Goal: Task Accomplishment & Management: Use online tool/utility

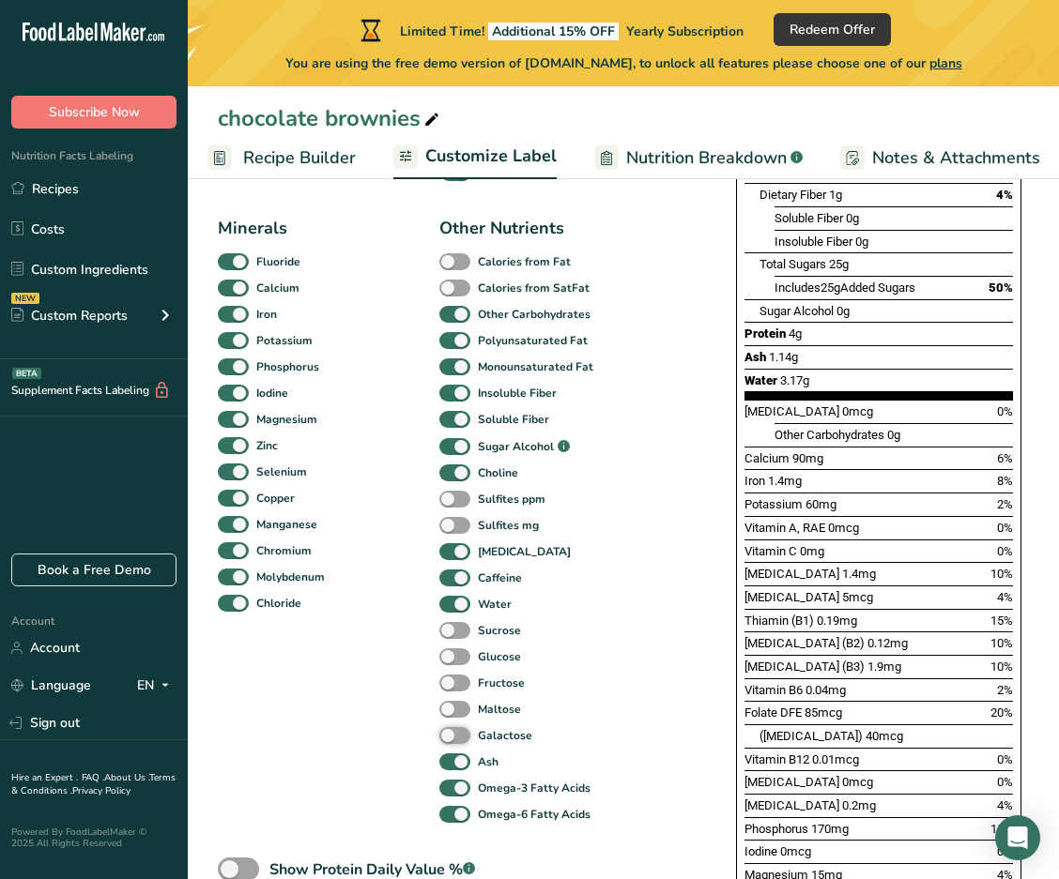
scroll to position [657, 0]
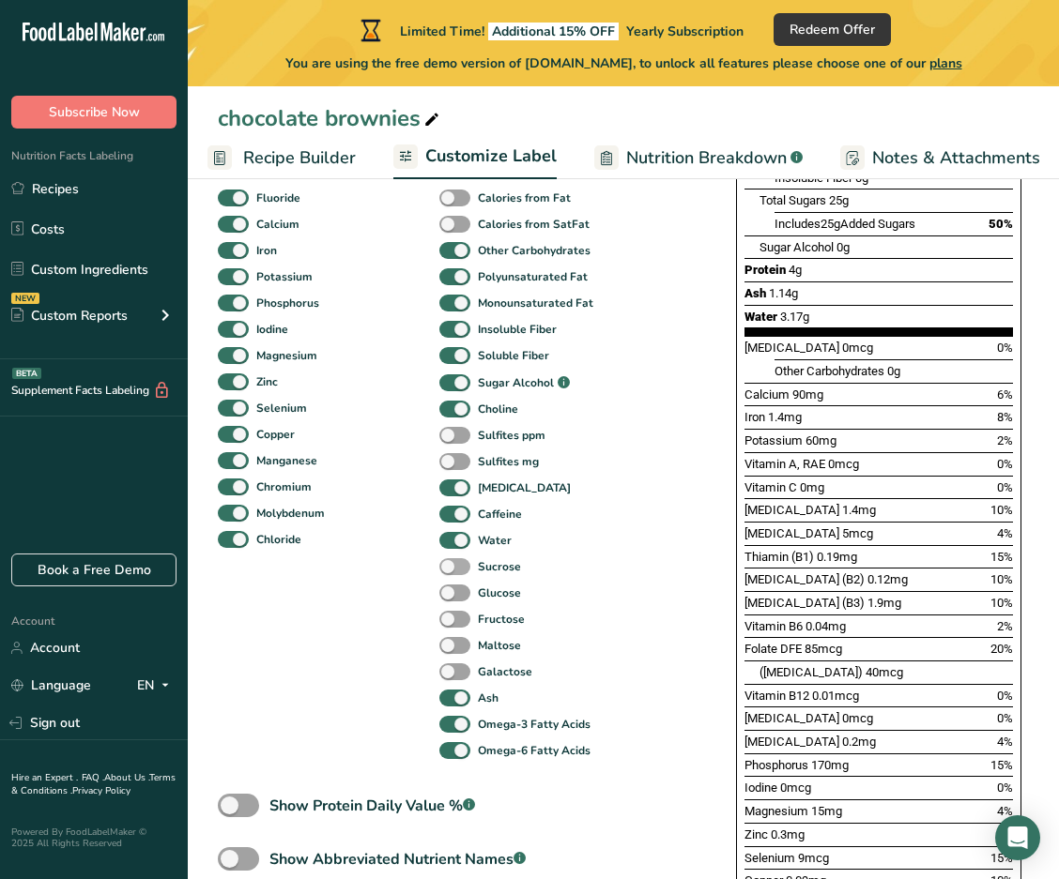
click at [456, 571] on span at bounding box center [454, 567] width 31 height 18
click at [451, 571] on input "Sucrose" at bounding box center [445, 566] width 12 height 12
checkbox input "true"
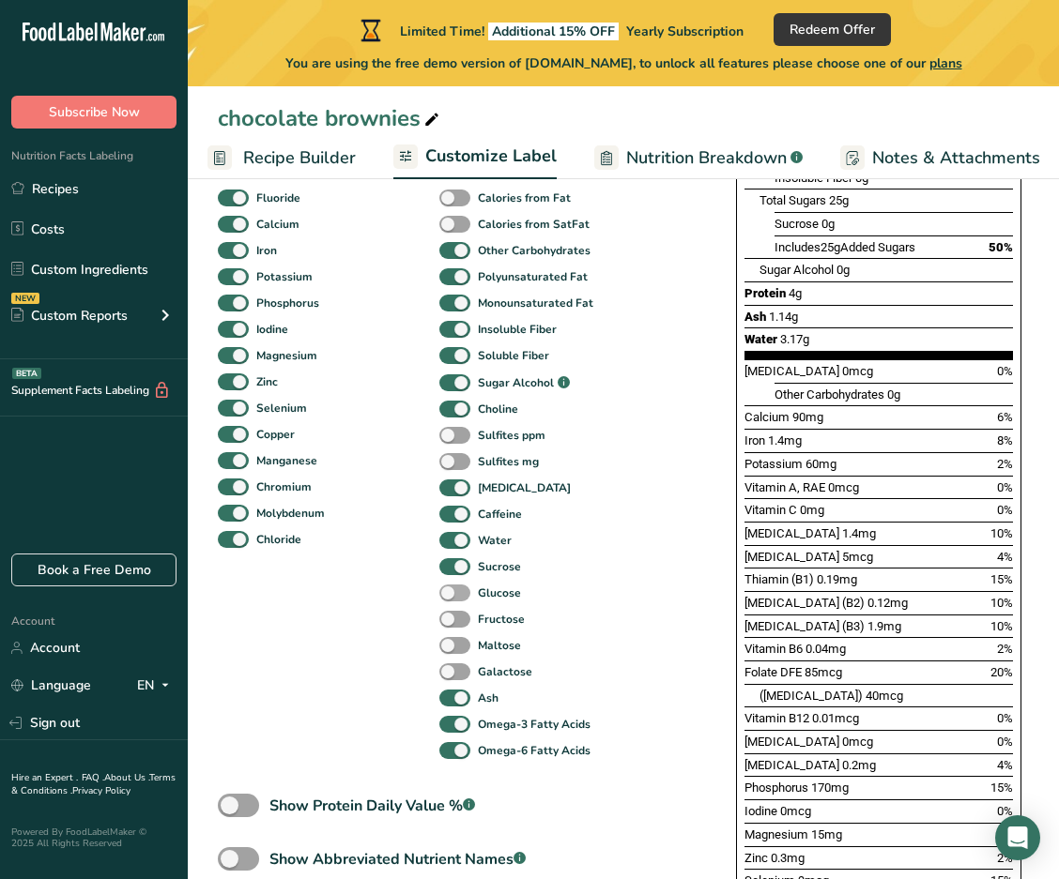
click at [453, 598] on span at bounding box center [454, 594] width 31 height 18
click at [451, 598] on input "Glucose" at bounding box center [445, 593] width 12 height 12
checkbox input "true"
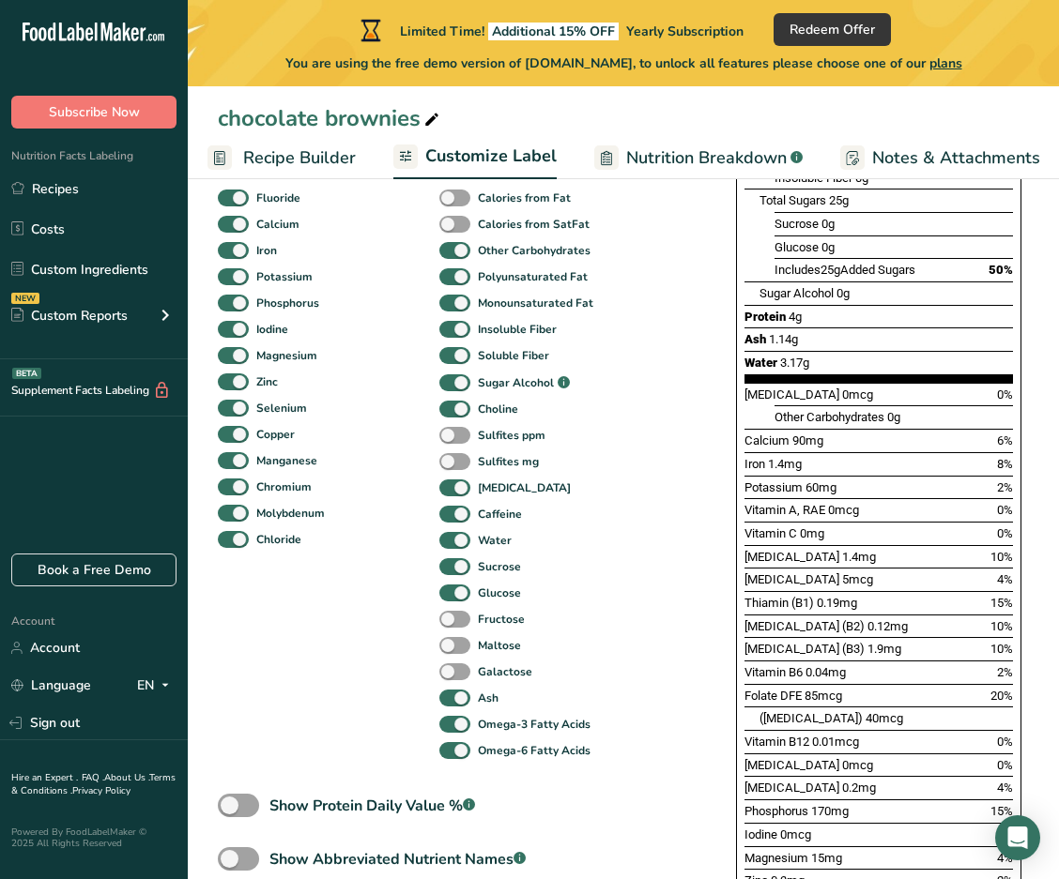
click at [453, 612] on div "Fructose" at bounding box center [527, 619] width 176 height 26
click at [453, 623] on span at bounding box center [454, 620] width 31 height 18
click at [451, 623] on input "Fructose" at bounding box center [445, 619] width 12 height 12
checkbox input "true"
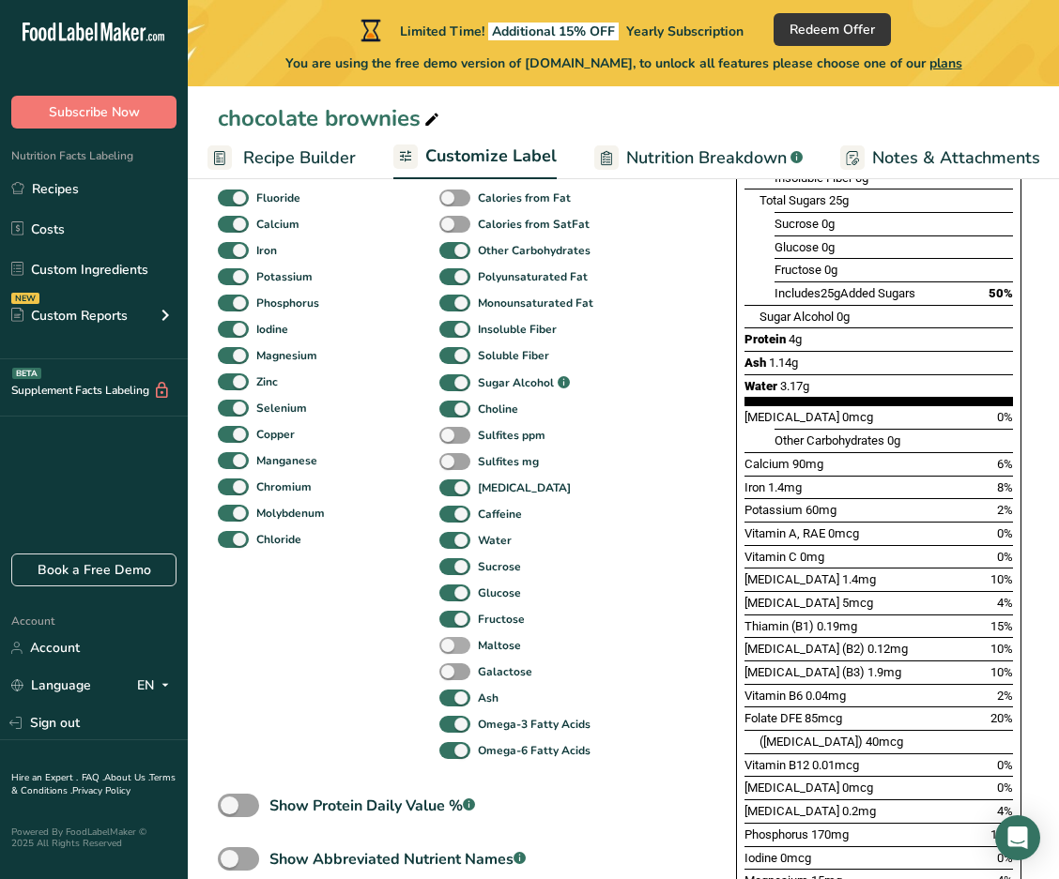
click at [453, 655] on span at bounding box center [454, 646] width 31 height 18
click at [451, 651] on input "Maltose" at bounding box center [445, 645] width 12 height 12
checkbox input "true"
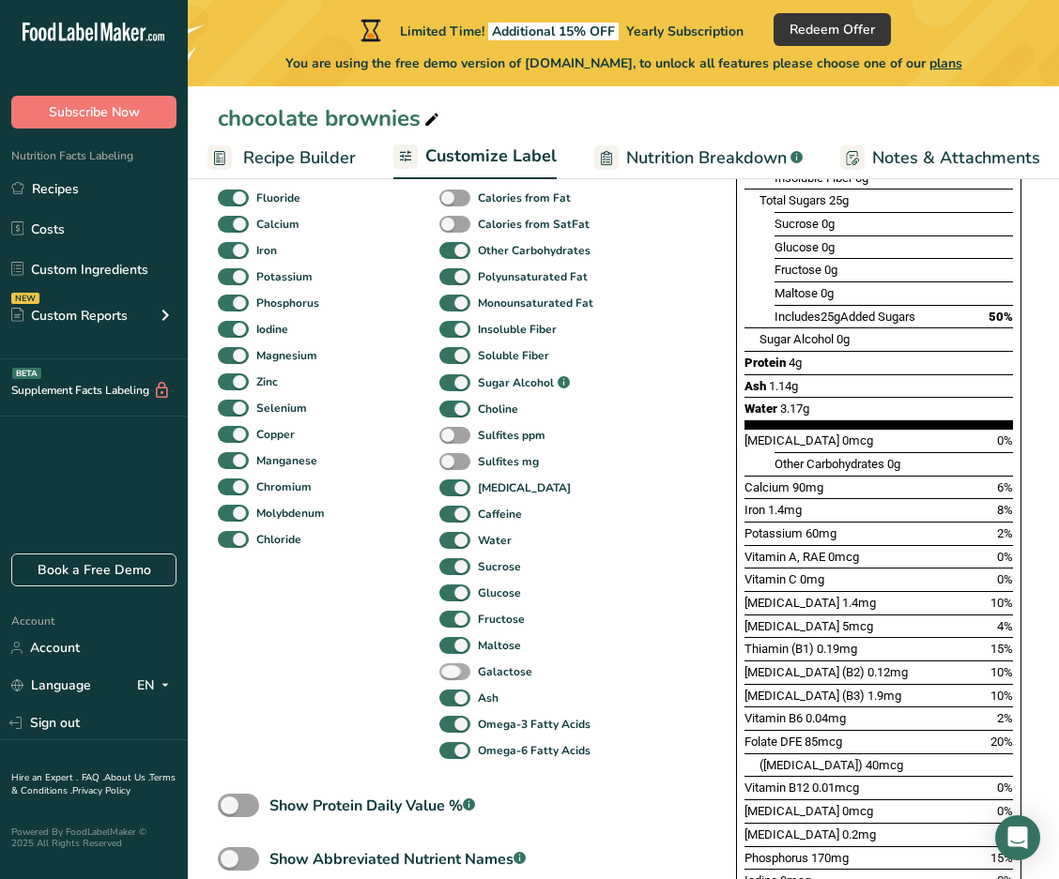
click at [453, 673] on span at bounding box center [454, 673] width 31 height 18
click at [451, 673] on input "Galactose" at bounding box center [445, 671] width 12 height 12
checkbox input "true"
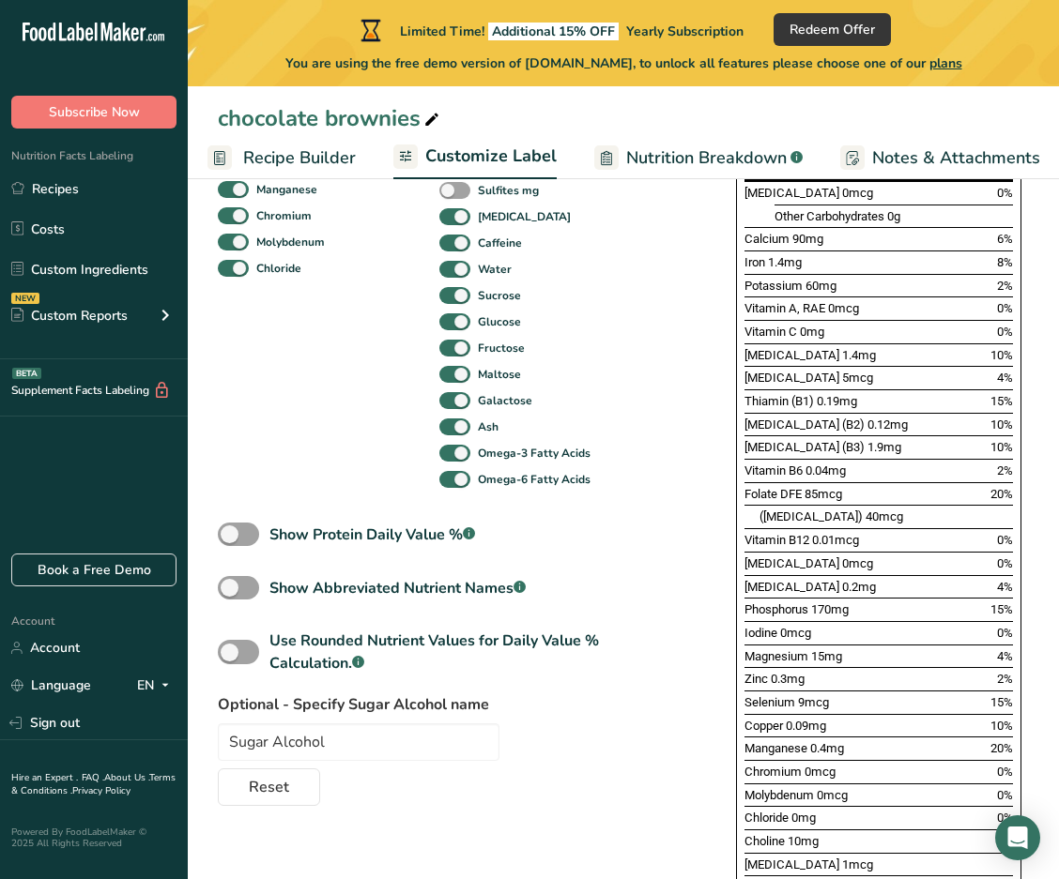
scroll to position [938, 0]
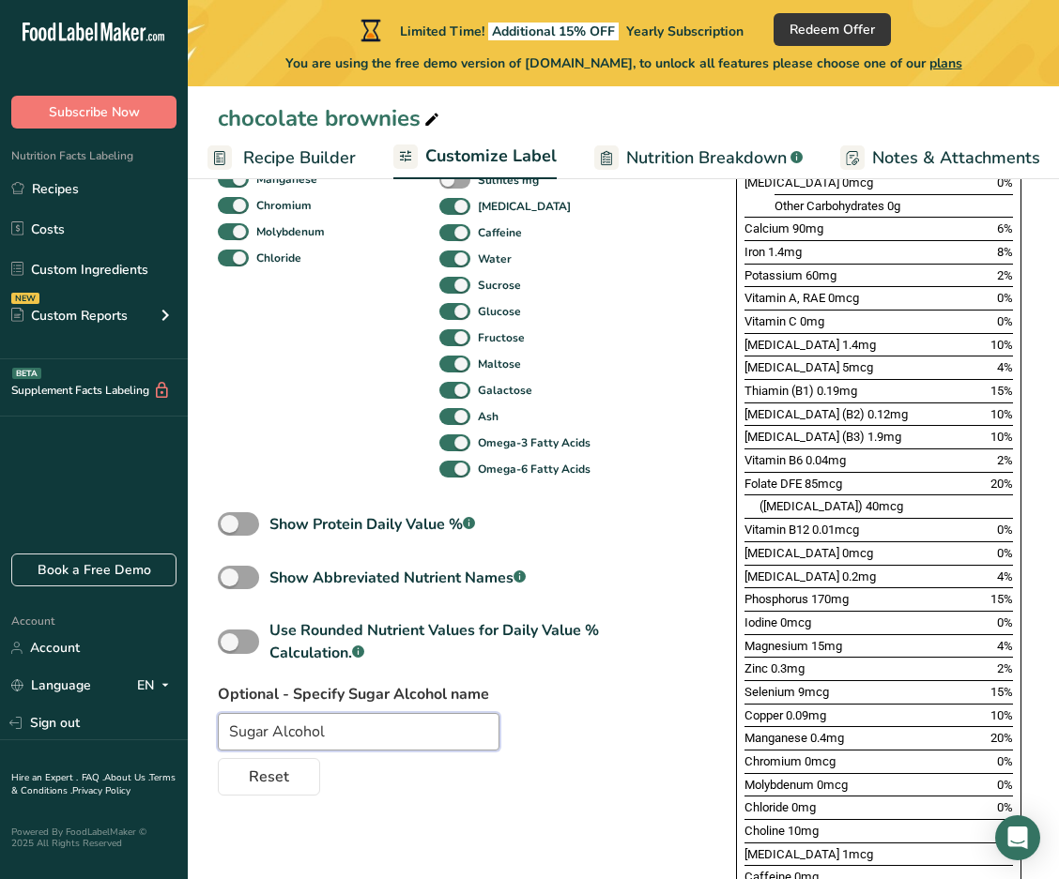
drag, startPoint x: 353, startPoint y: 738, endPoint x: 199, endPoint y: 728, distance: 154.2
click at [199, 728] on section "Customize your label Save Download Choose what to show on your downloaded label…" at bounding box center [623, 232] width 871 height 1974
click at [561, 695] on div "Standard Components Total Fat Saturated Fat Trans Fat [MEDICAL_DATA] Sodium Tot…" at bounding box center [458, 88] width 481 height 1416
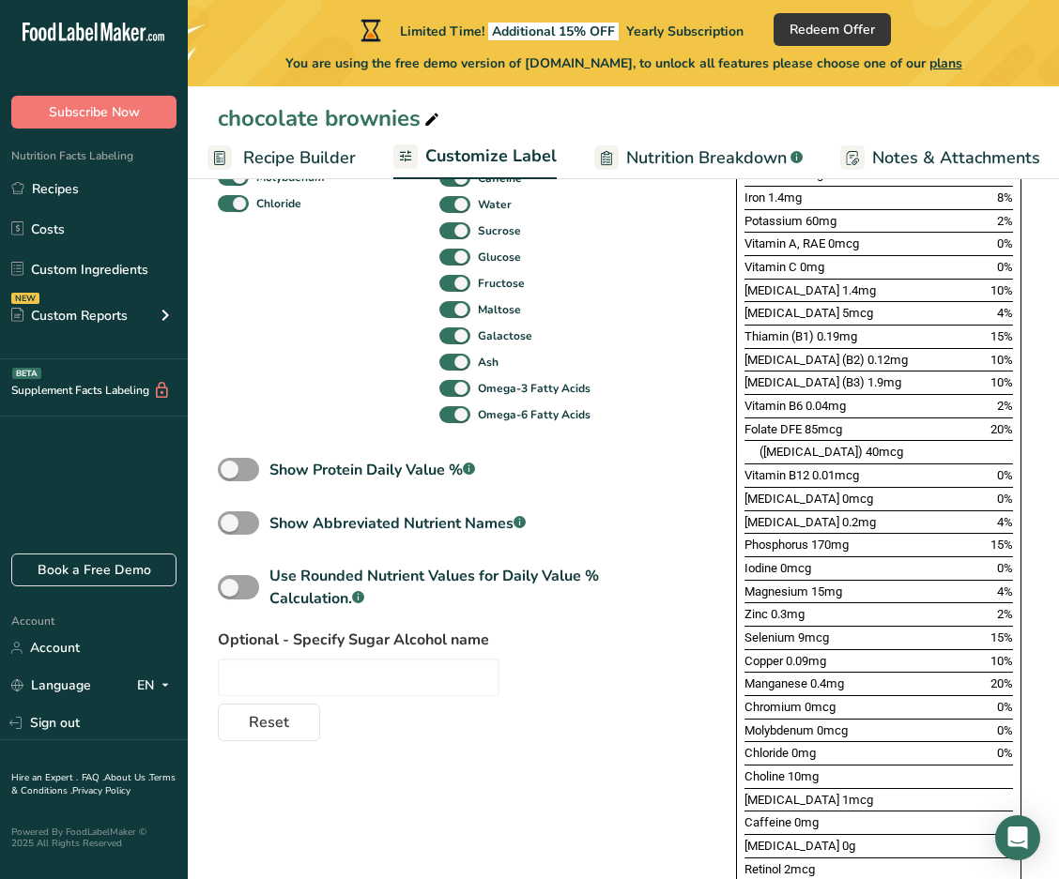
scroll to position [1032, 0]
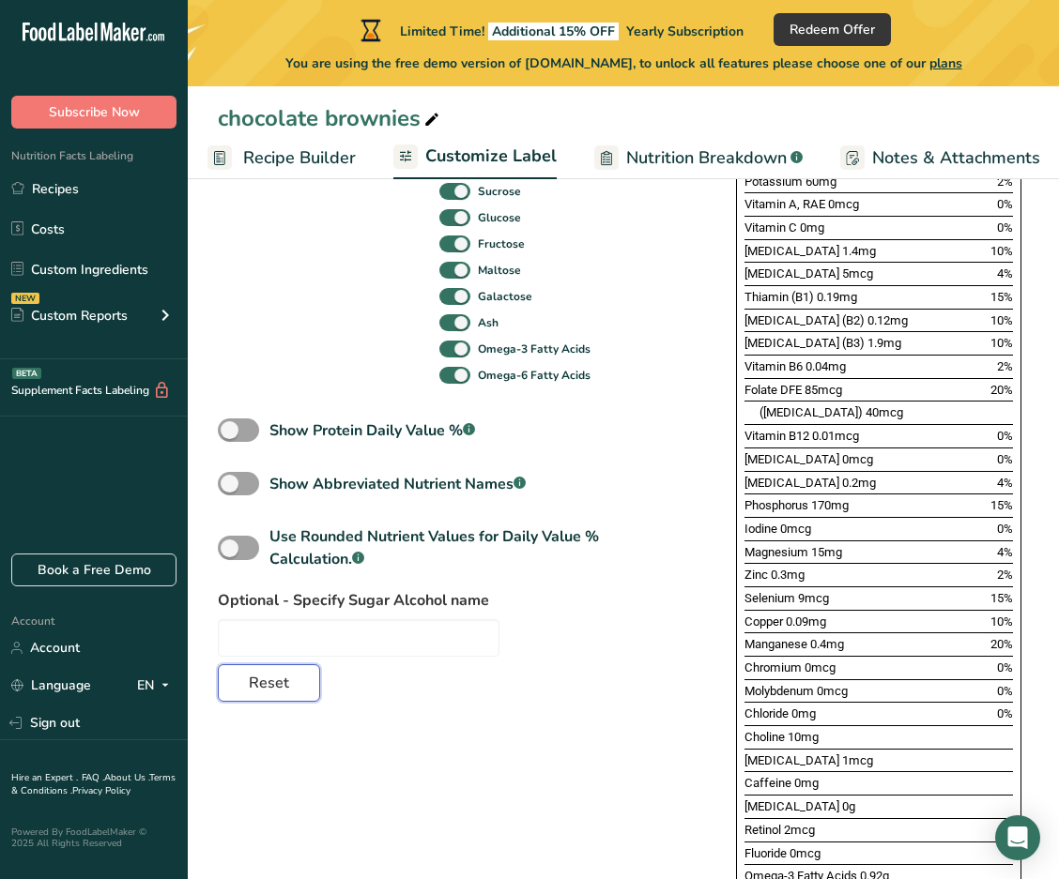
click at [274, 686] on span "Reset" at bounding box center [269, 683] width 40 height 23
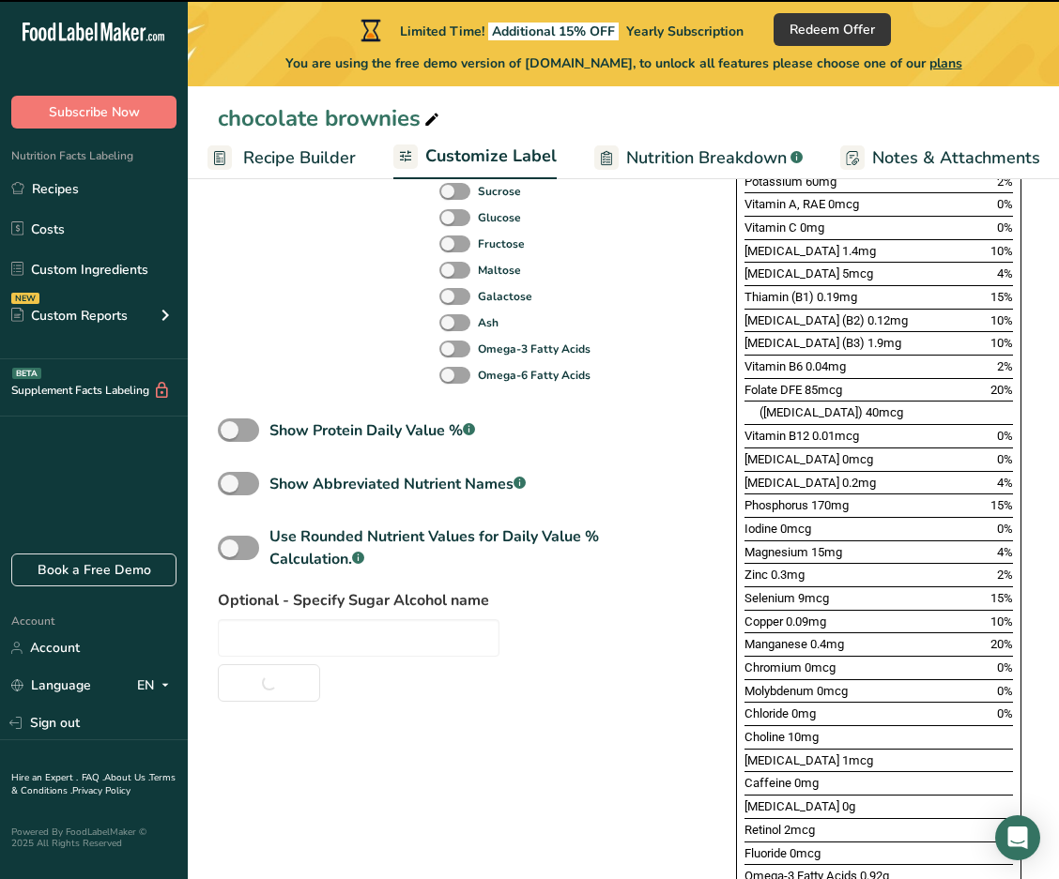
checkbox input "false"
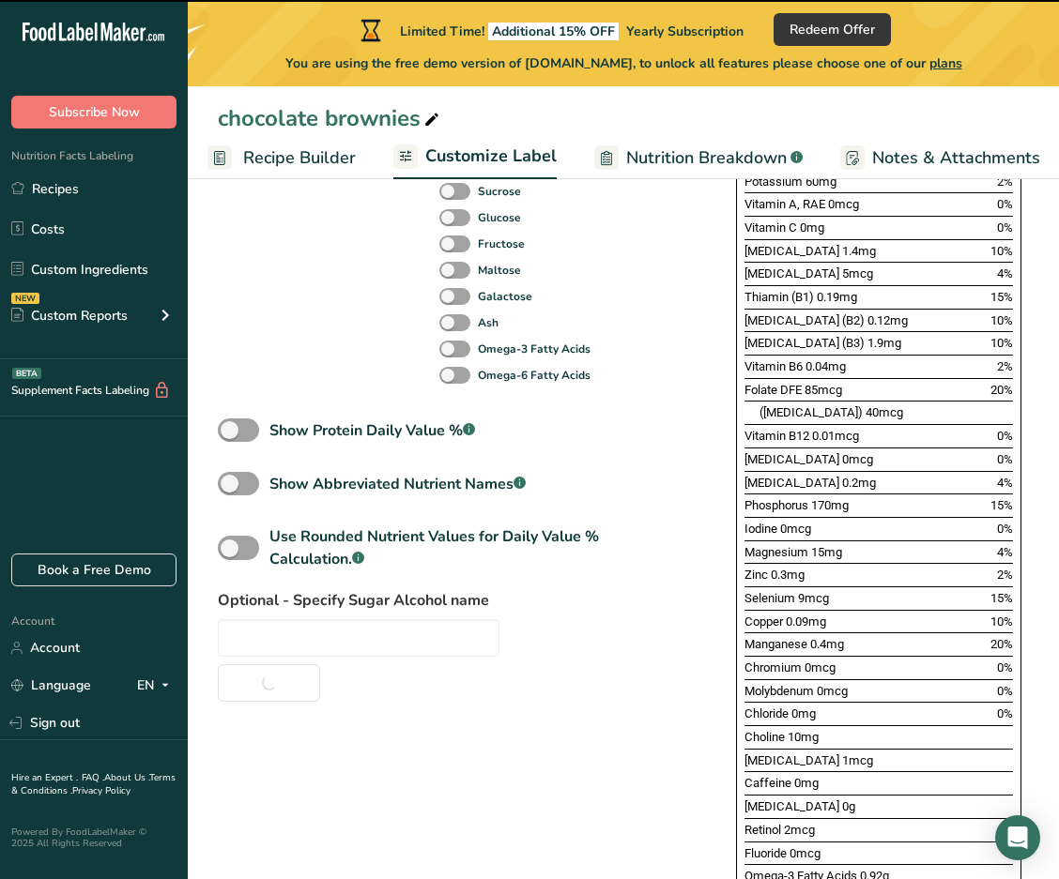
checkbox input "false"
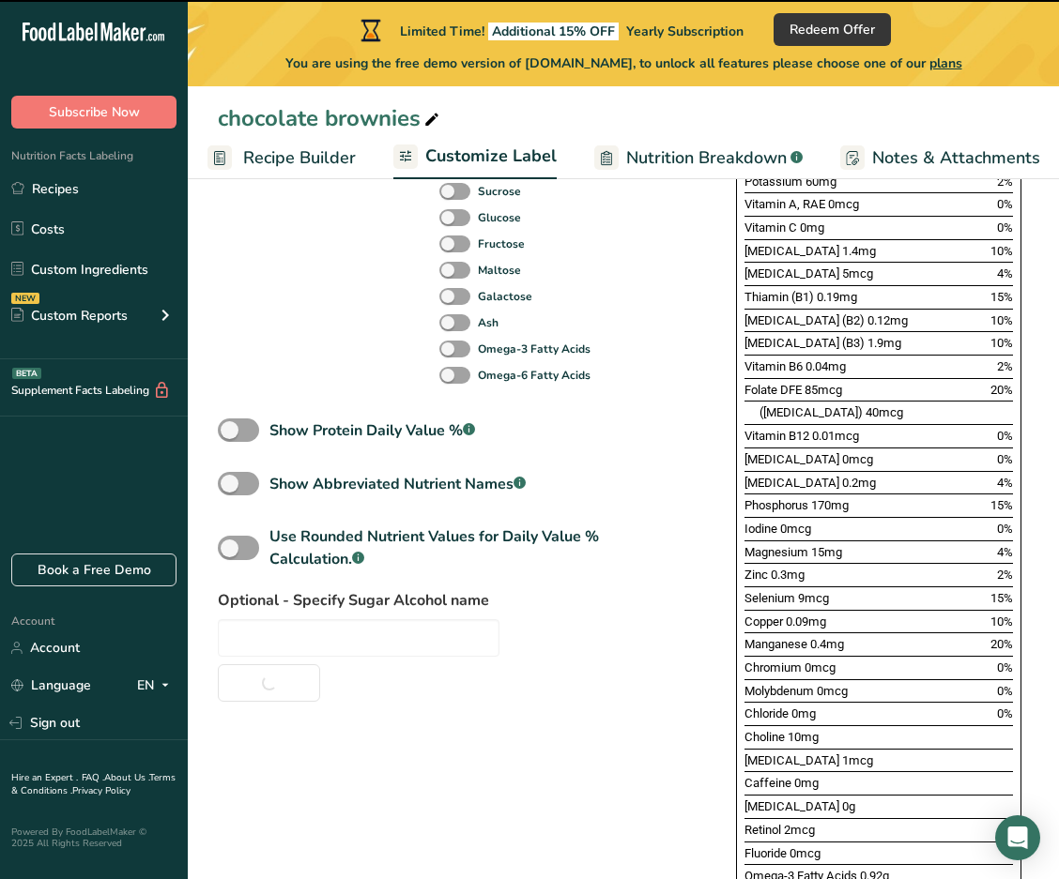
checkbox input "false"
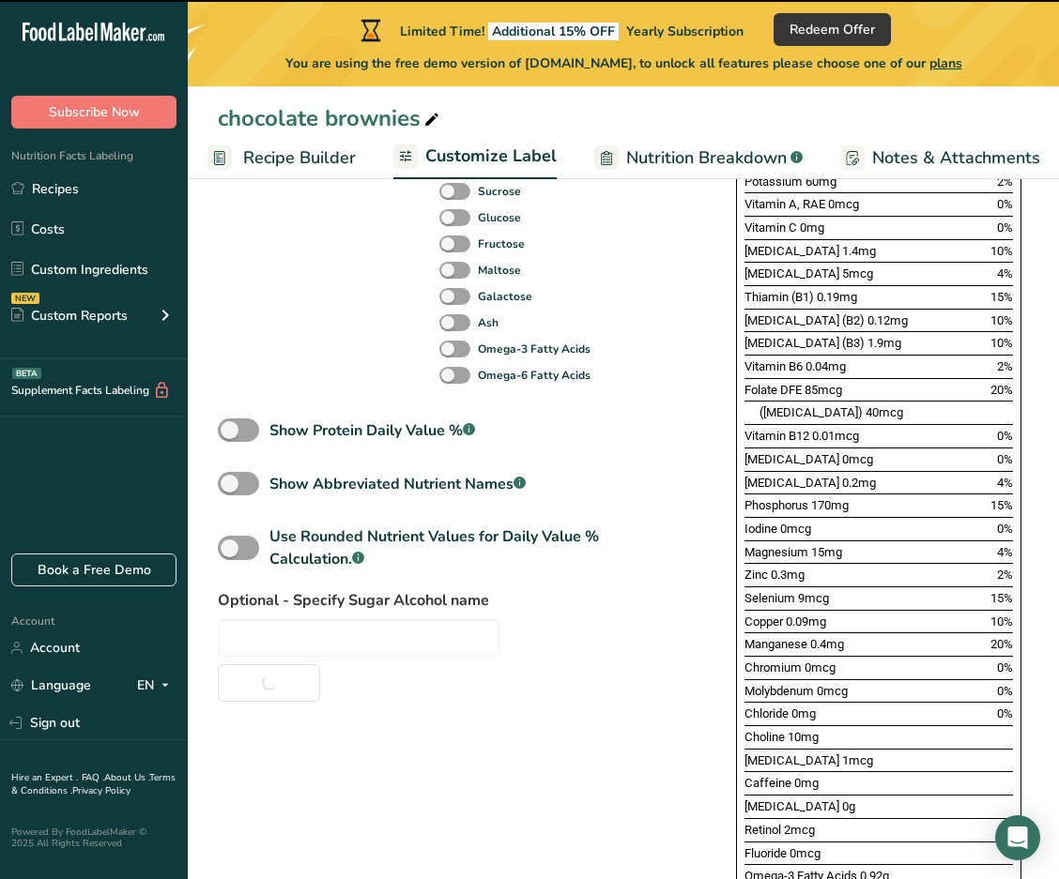
checkbox input "false"
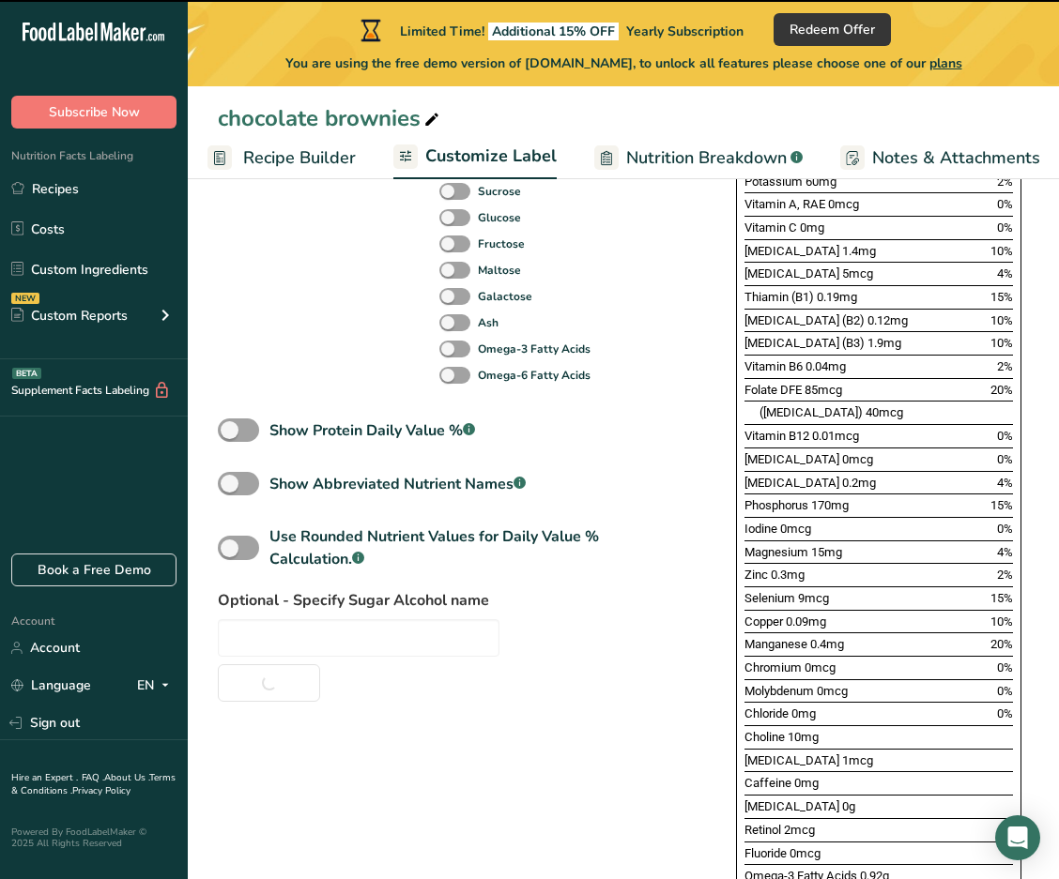
checkbox input "false"
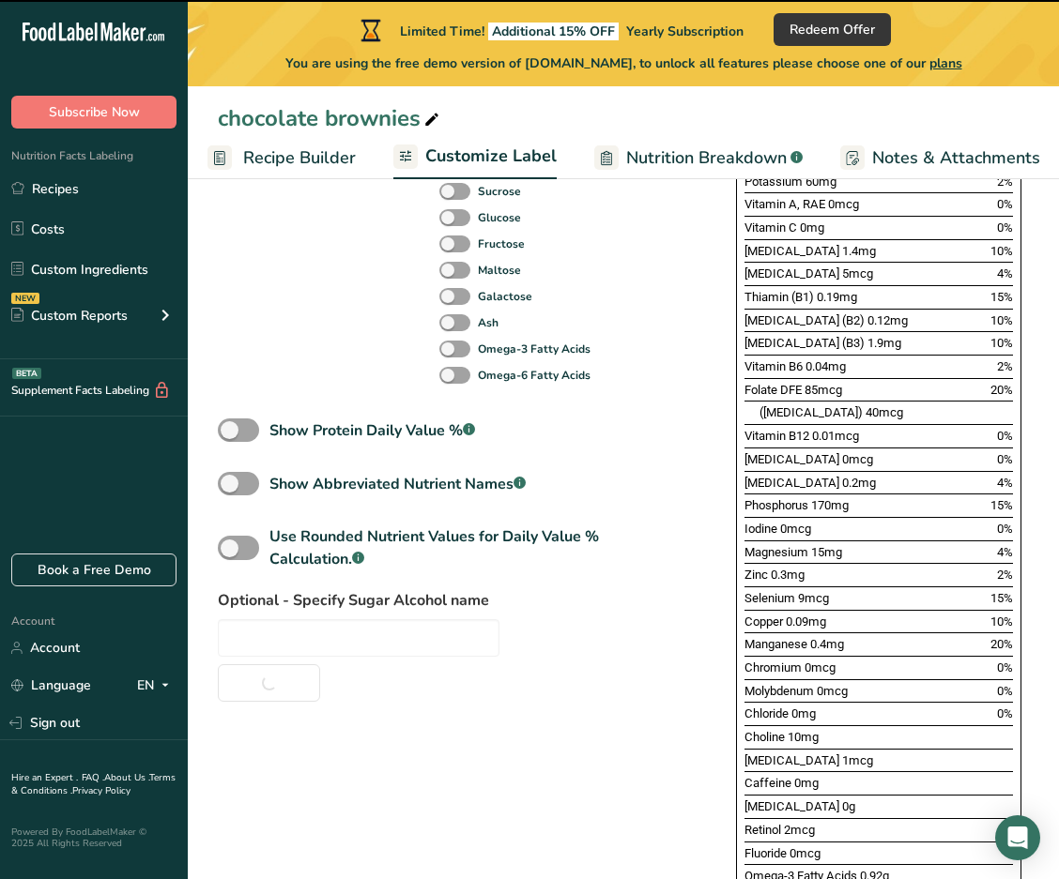
checkbox input "false"
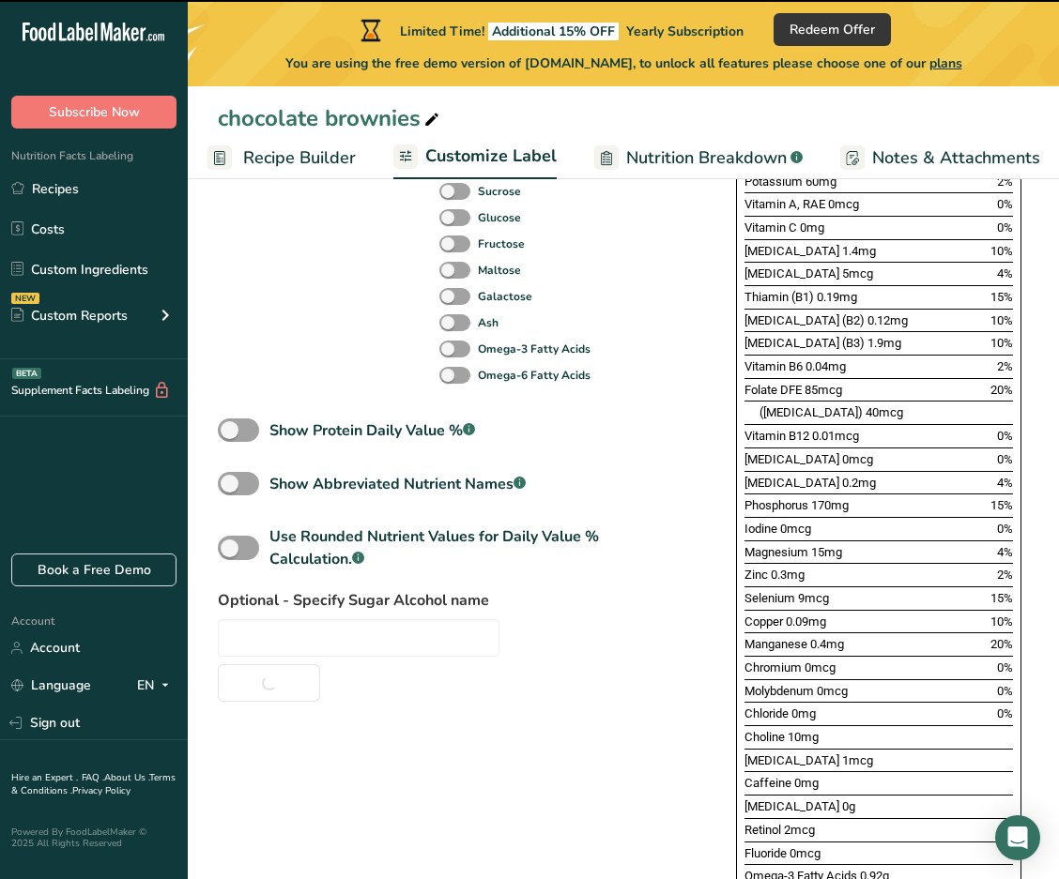
checkbox input "false"
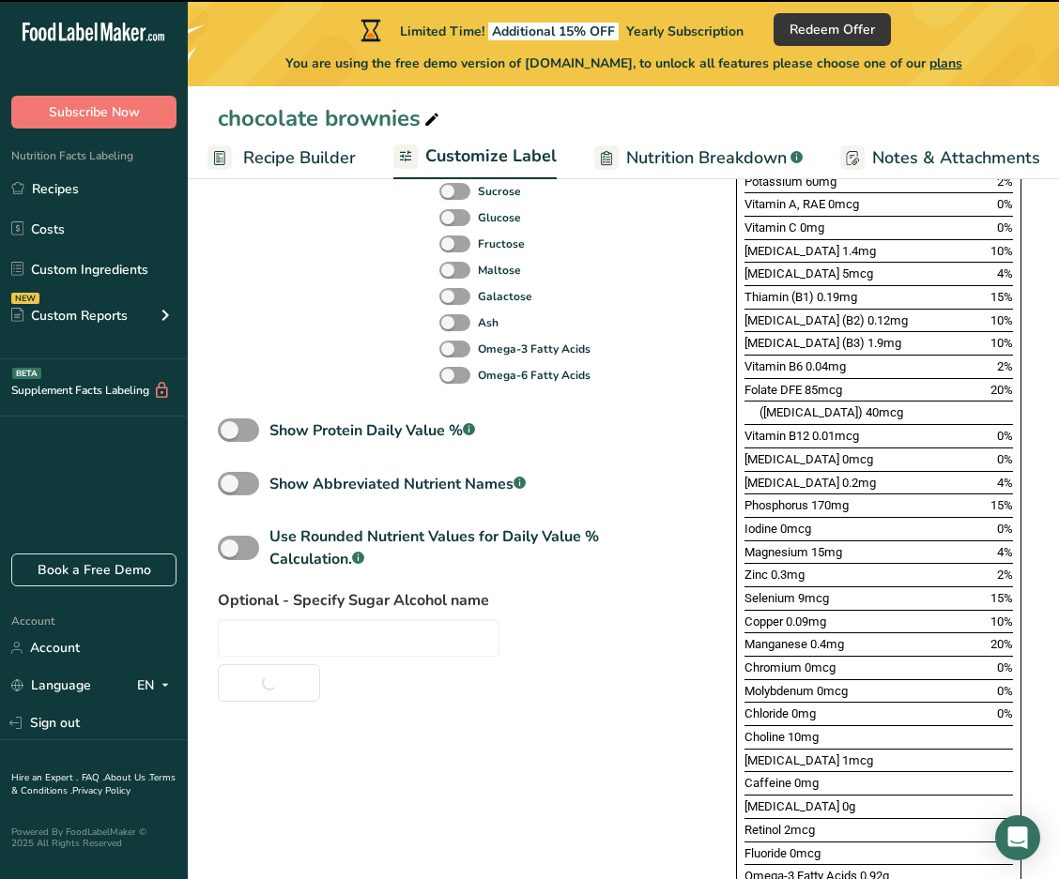
checkbox input "false"
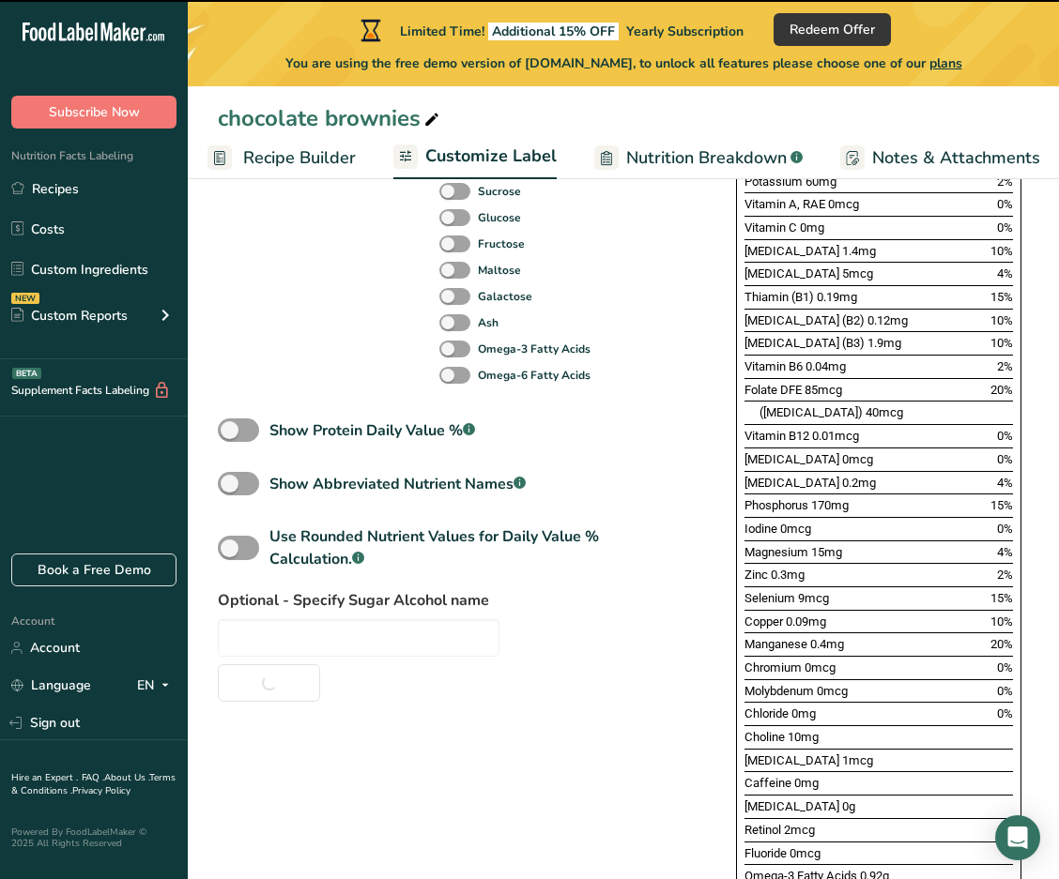
checkbox input "false"
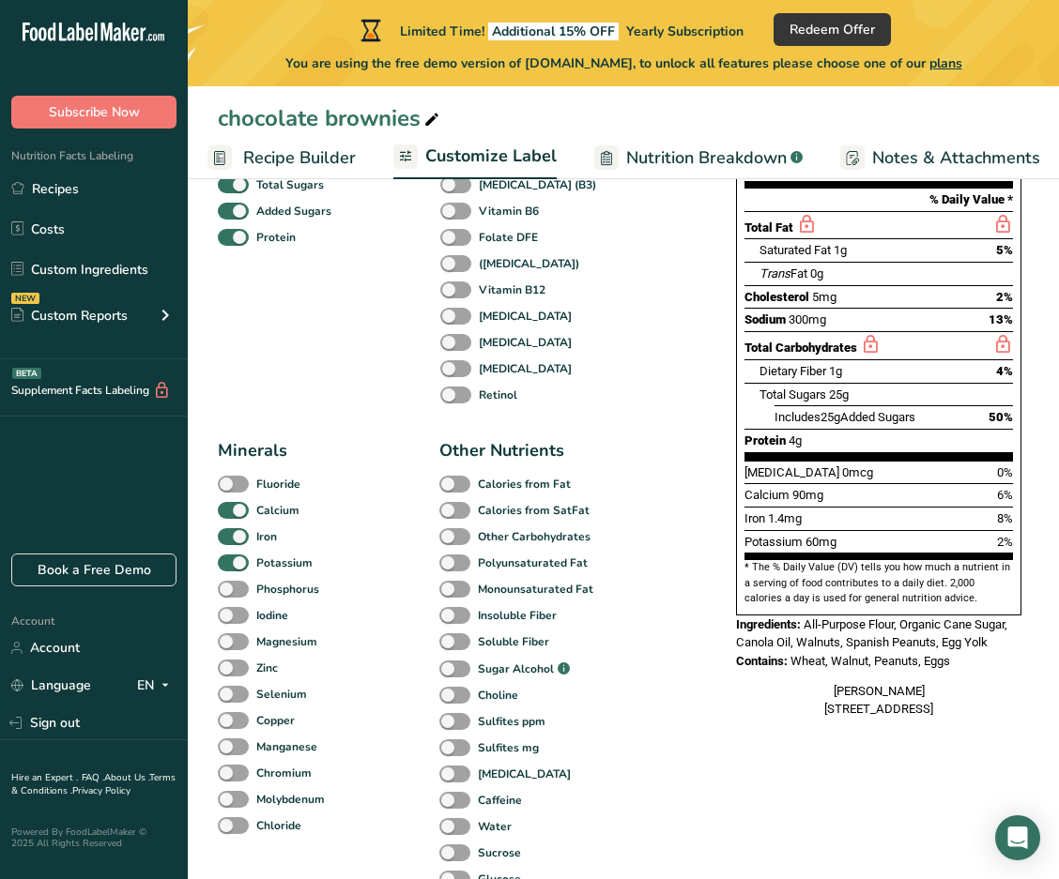
scroll to position [439, 0]
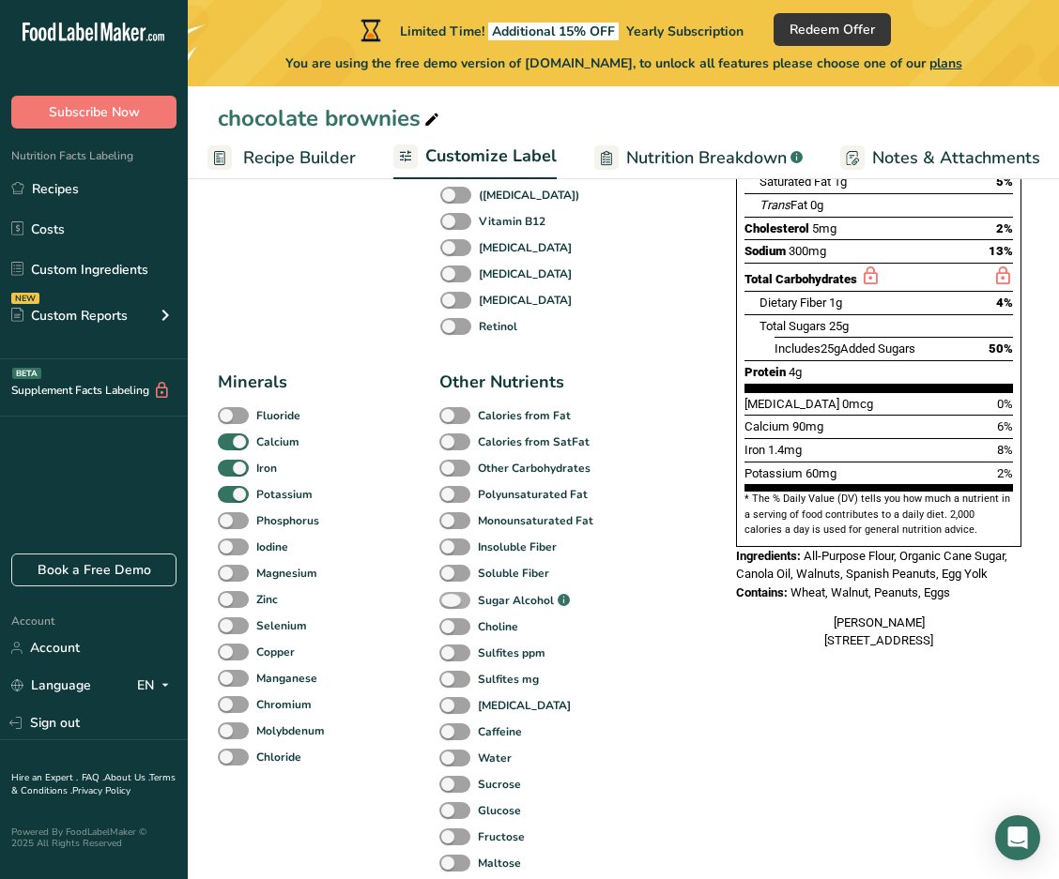
click at [445, 602] on span at bounding box center [454, 601] width 31 height 18
click at [445, 602] on input "Sugar Alcohol .a-a{fill:#347362;}.b-a{fill:#fff;}" at bounding box center [445, 601] width 12 height 12
checkbox input "true"
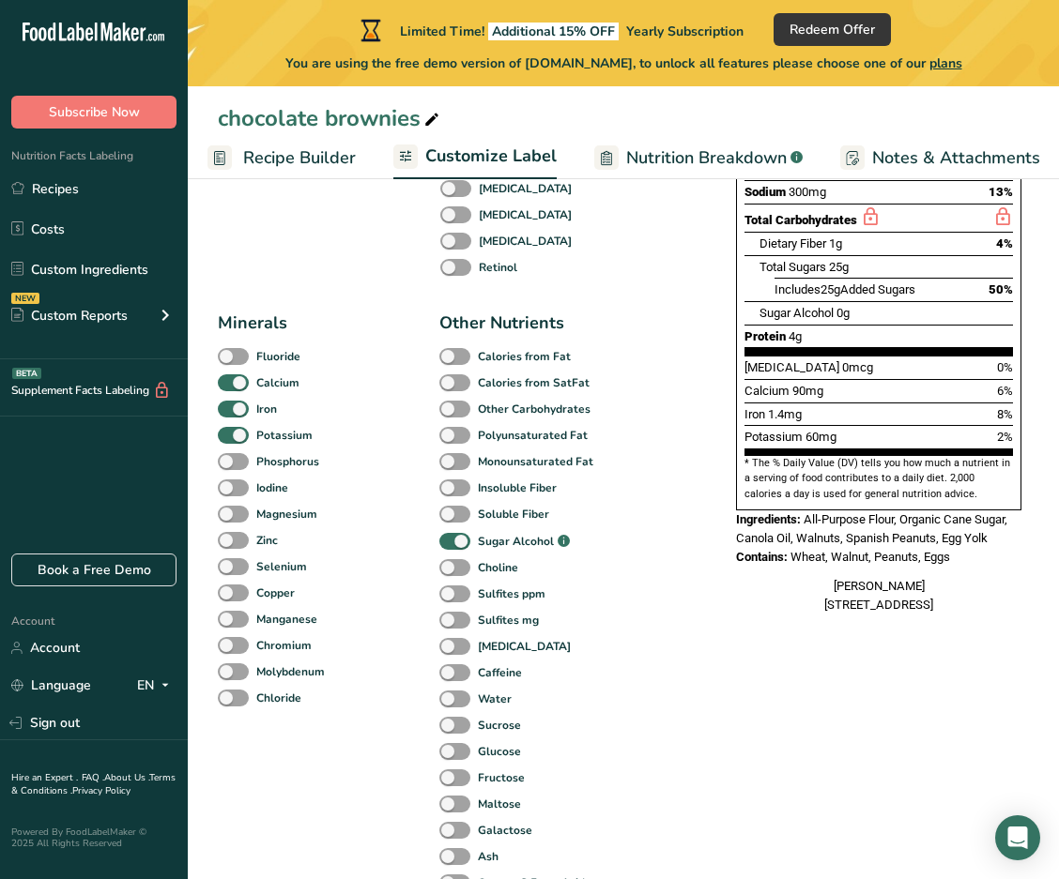
scroll to position [514, 0]
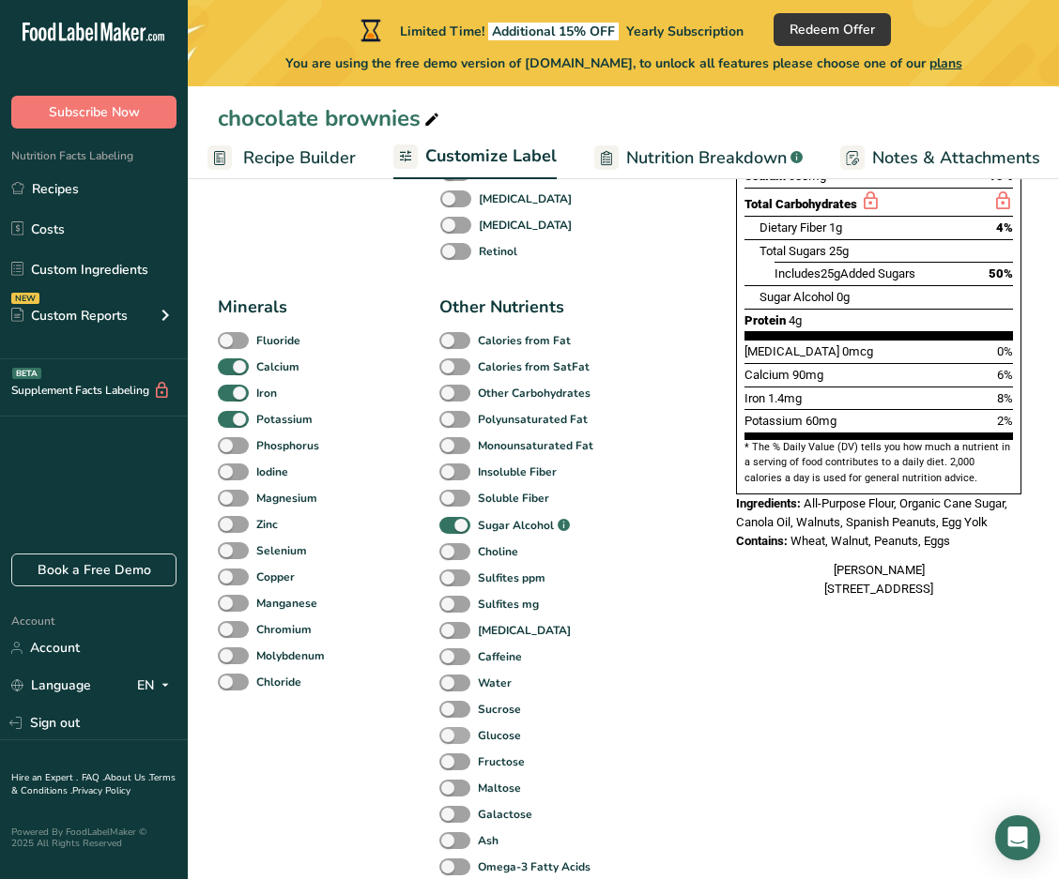
drag, startPoint x: 456, startPoint y: 715, endPoint x: 456, endPoint y: 731, distance: 16.0
click at [456, 714] on span at bounding box center [454, 710] width 31 height 18
click at [451, 714] on input "Sucrose" at bounding box center [445, 709] width 12 height 12
checkbox input "true"
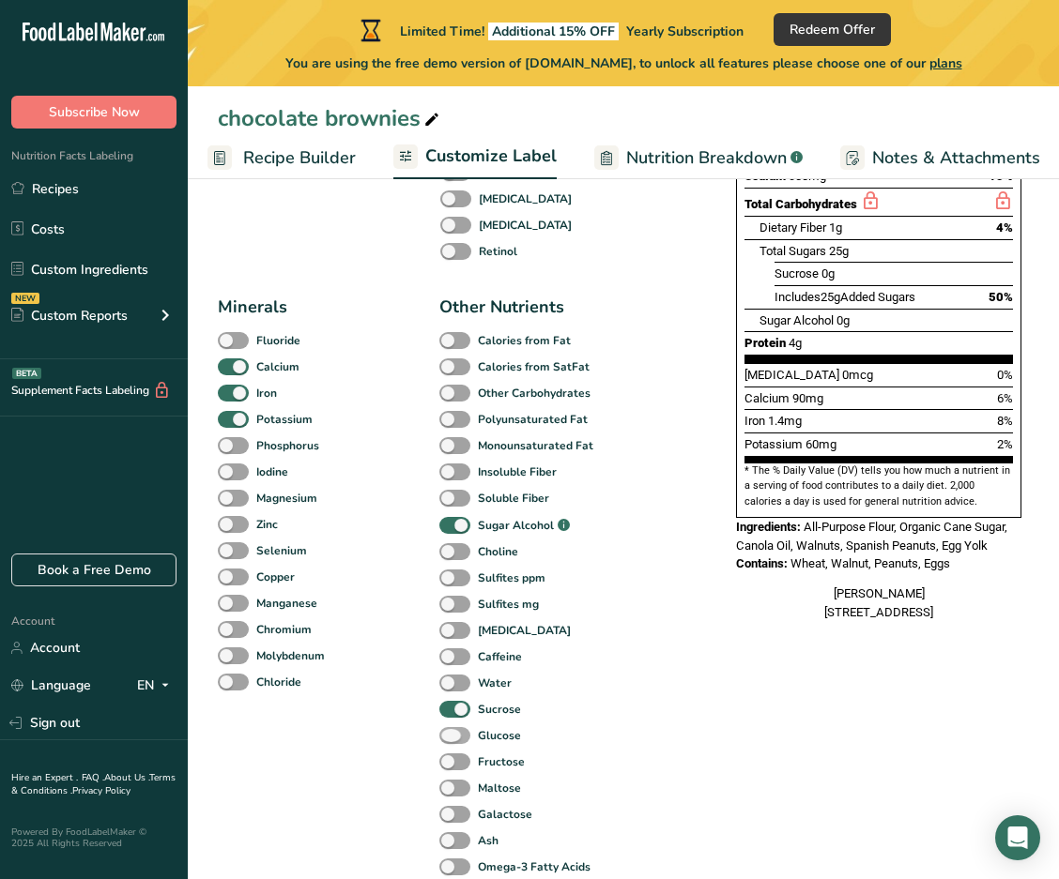
click at [456, 736] on span at bounding box center [454, 736] width 31 height 18
click at [451, 736] on input "Glucose" at bounding box center [445, 735] width 12 height 12
checkbox input "true"
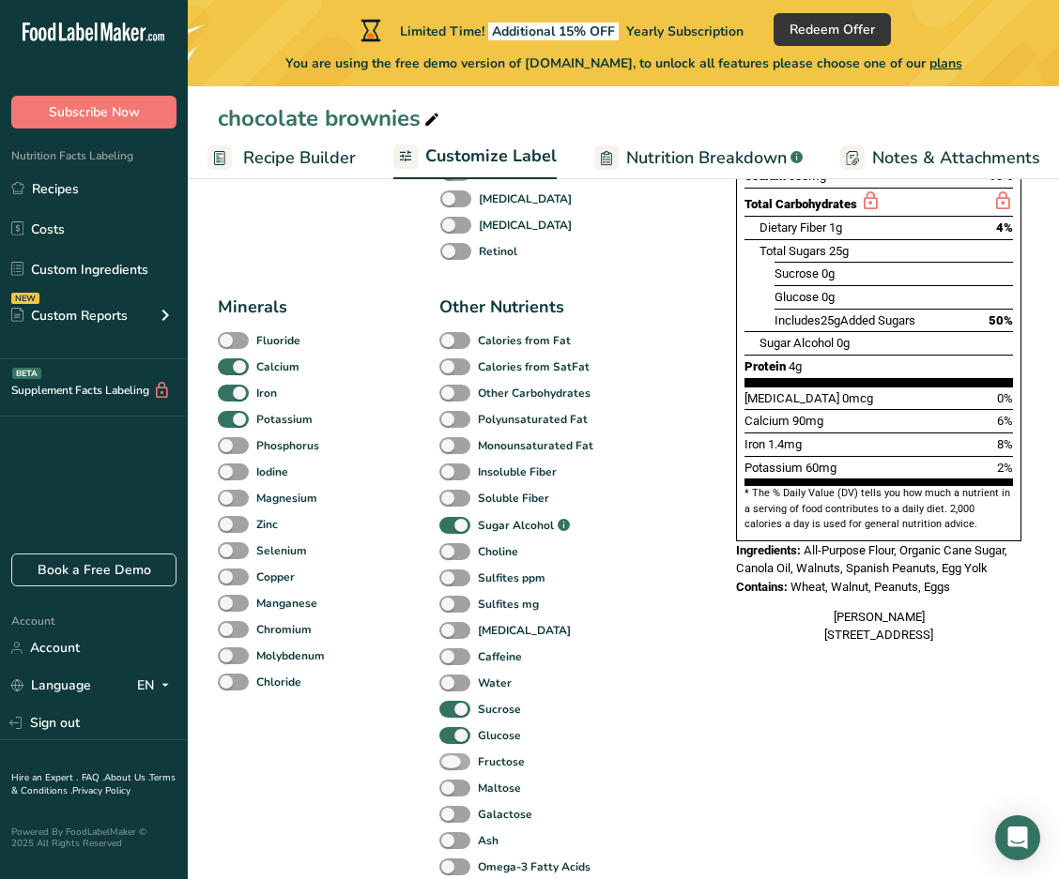
click at [455, 765] on span at bounding box center [454, 763] width 31 height 18
click at [451, 765] on input "Fructose" at bounding box center [445, 761] width 12 height 12
checkbox input "true"
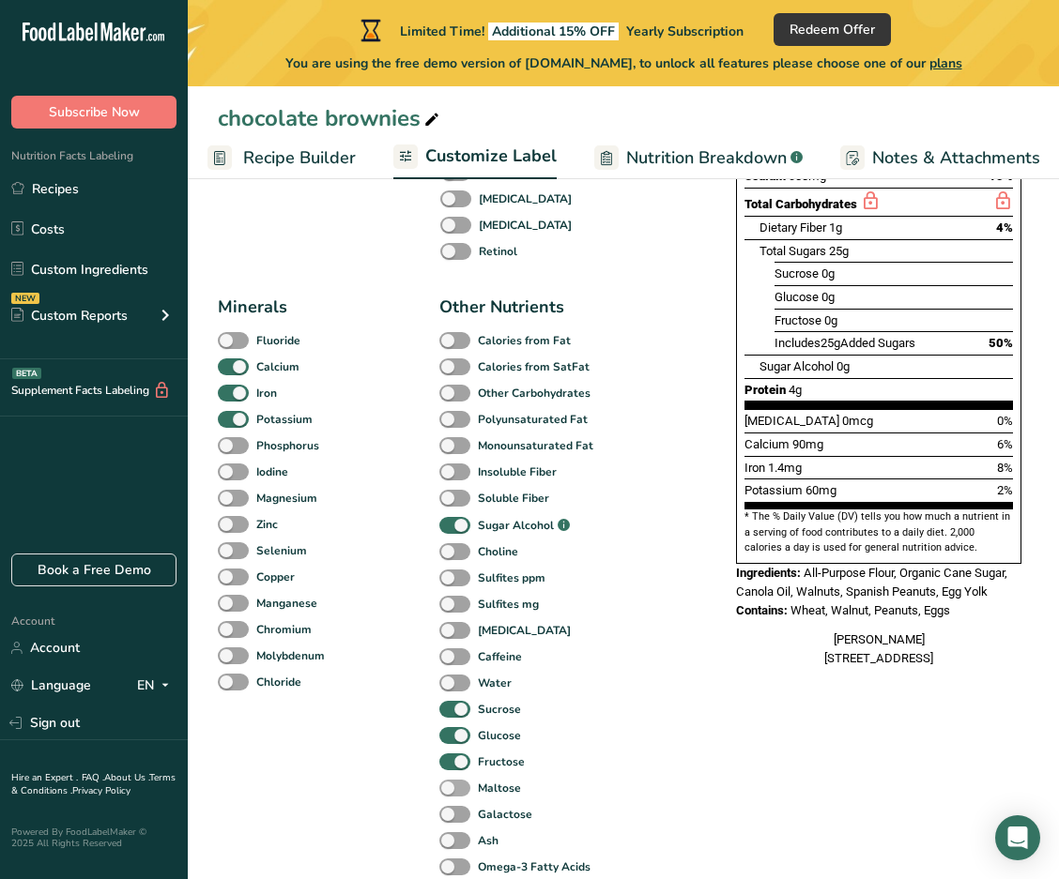
click at [455, 792] on span at bounding box center [454, 789] width 31 height 18
click at [451, 792] on input "Maltose" at bounding box center [445, 788] width 12 height 12
checkbox input "true"
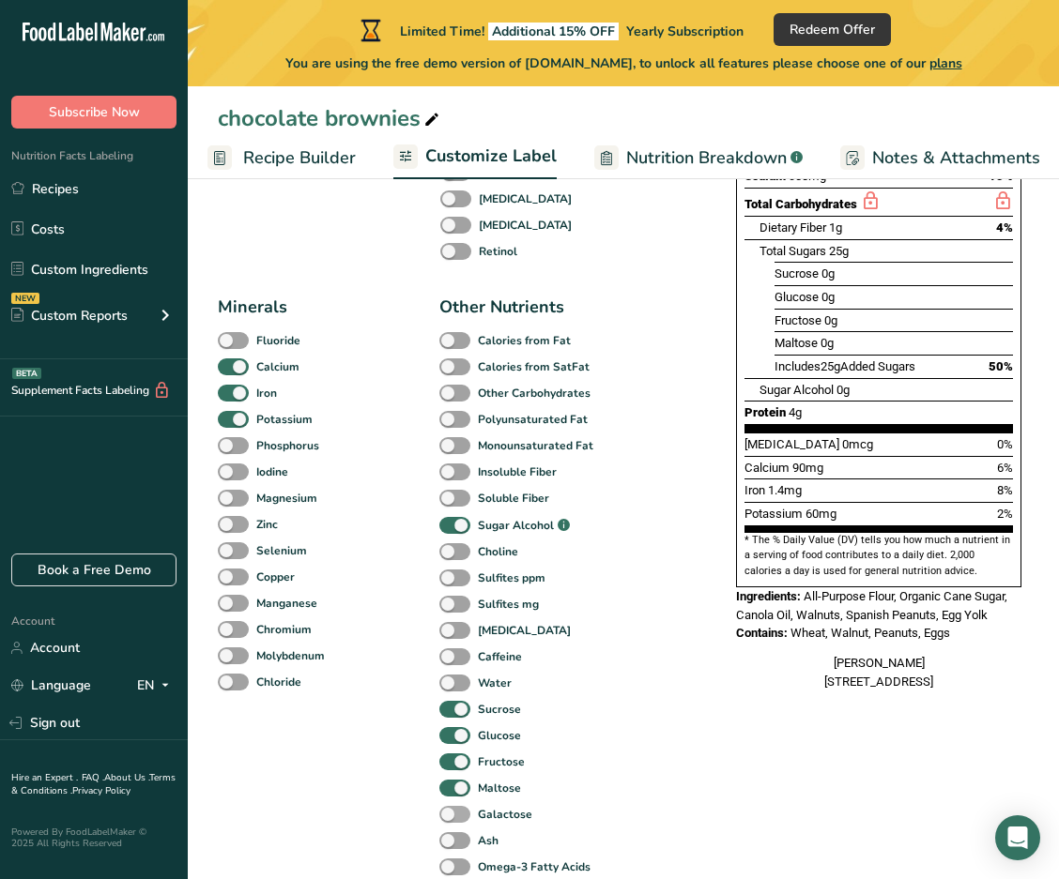
click at [453, 814] on span at bounding box center [454, 815] width 31 height 18
click at [451, 814] on input "Galactose" at bounding box center [445, 814] width 12 height 12
checkbox input "true"
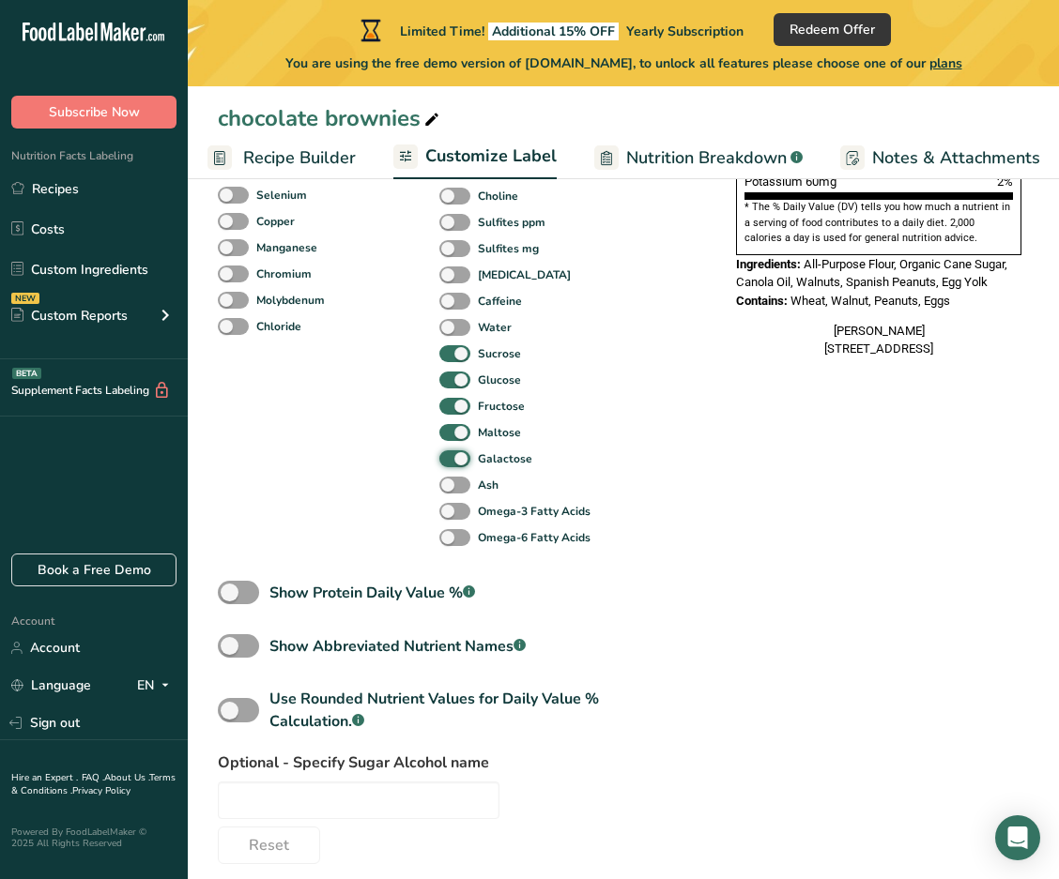
scroll to position [890, 0]
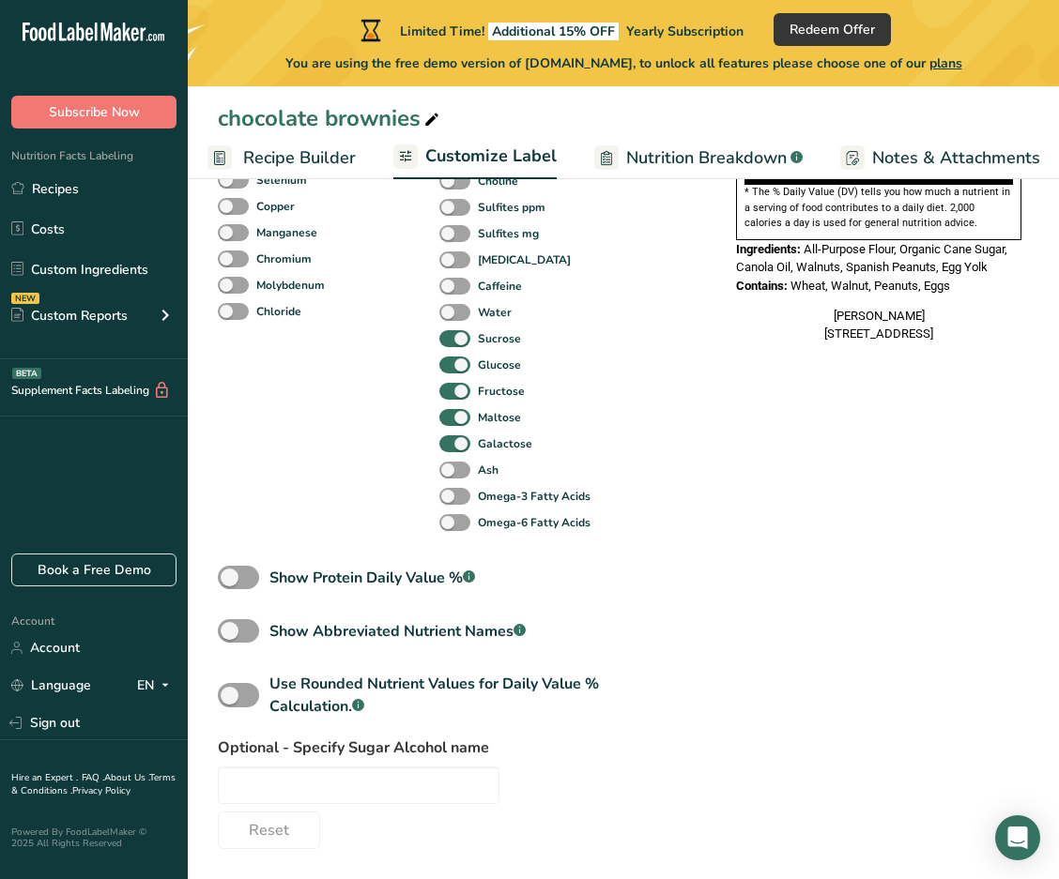
drag, startPoint x: 489, startPoint y: 747, endPoint x: 201, endPoint y: 748, distance: 288.1
click at [201, 748] on section "Customize your label Save Download Choose what to show on your downloaded label…" at bounding box center [623, 89] width 871 height 1580
copy label "Optional - Specify Sugar Alcohol name"
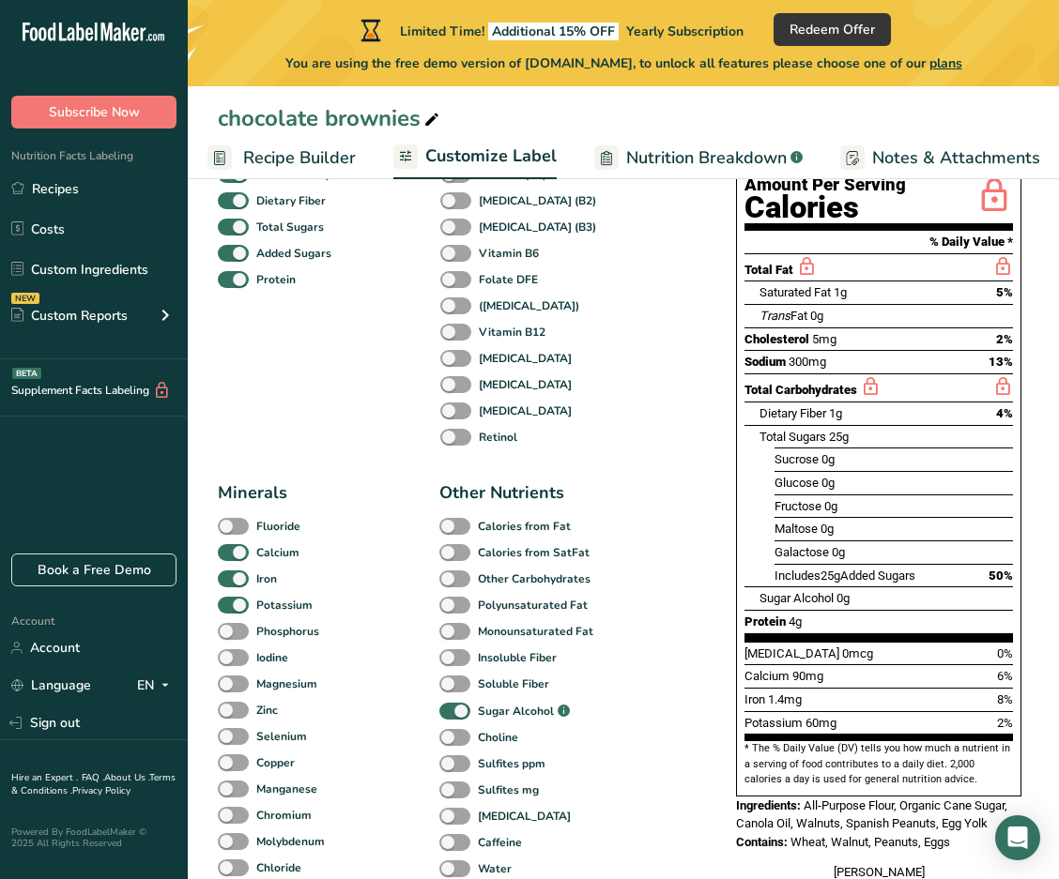
scroll to position [327, 0]
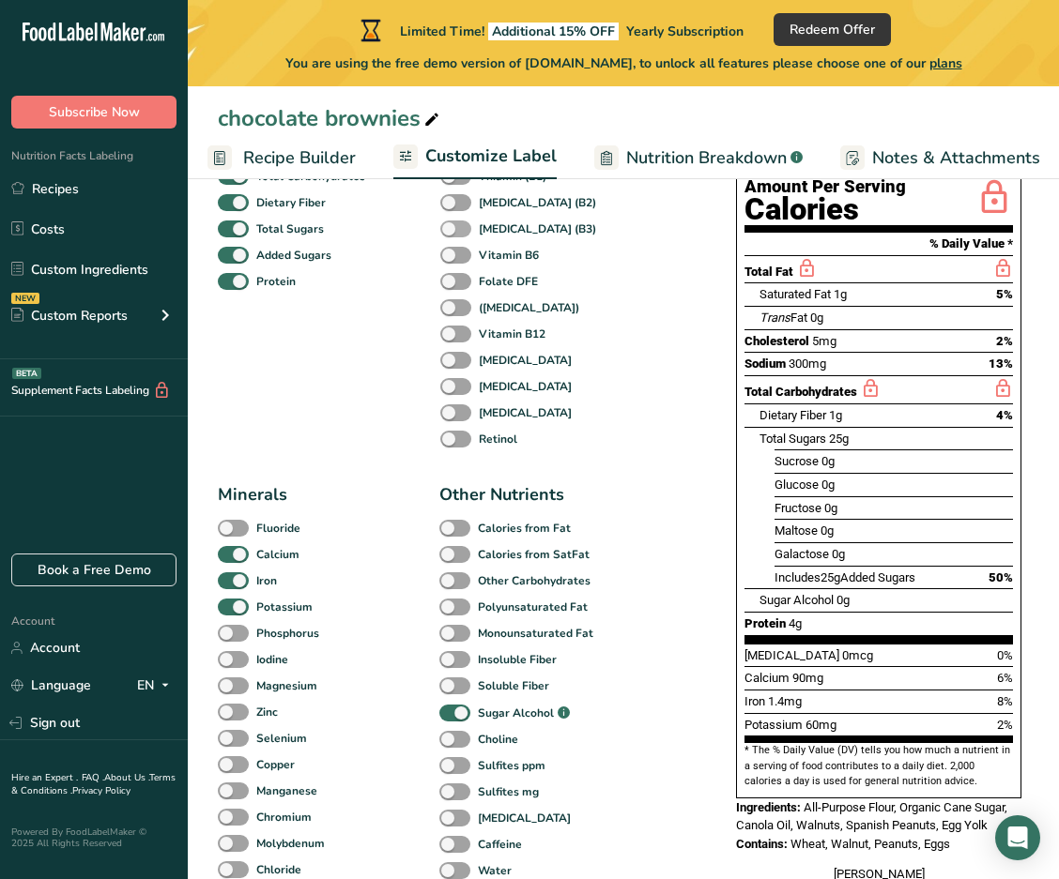
drag, startPoint x: 464, startPoint y: 210, endPoint x: 462, endPoint y: 230, distance: 19.8
click at [464, 210] on span at bounding box center [455, 203] width 31 height 18
click at [452, 208] on input "[MEDICAL_DATA] (B2)" at bounding box center [446, 202] width 12 height 12
checkbox input "true"
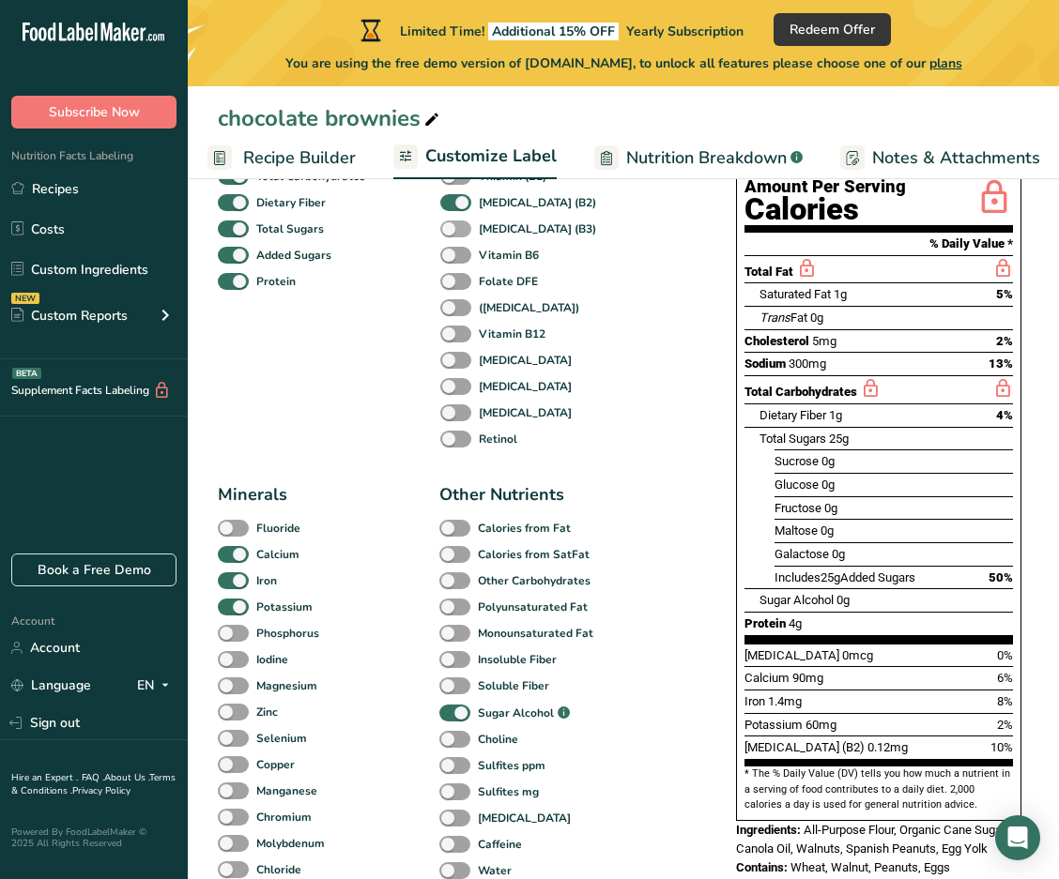
click at [460, 236] on span at bounding box center [455, 230] width 31 height 18
click at [452, 235] on input "[MEDICAL_DATA] (B3)" at bounding box center [446, 228] width 12 height 12
checkbox input "true"
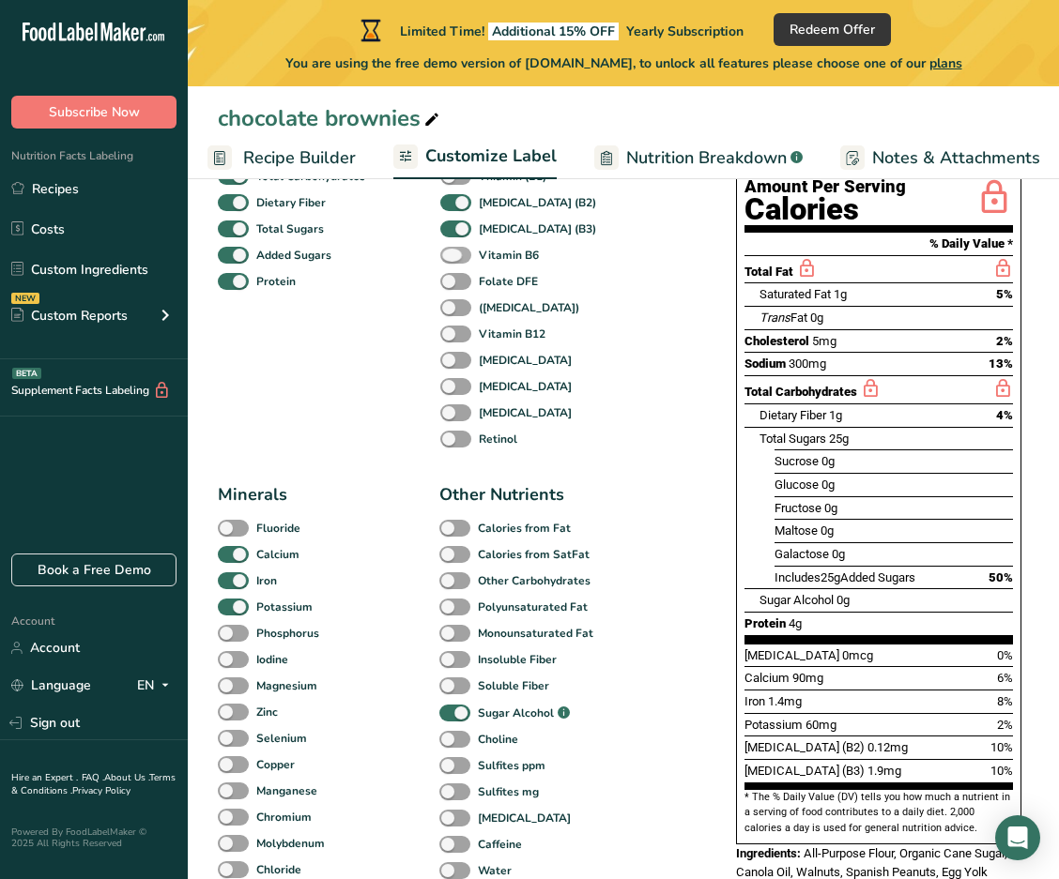
click at [459, 262] on span at bounding box center [455, 256] width 31 height 18
click at [452, 261] on input "Vitamin B6" at bounding box center [446, 255] width 12 height 12
checkbox input "true"
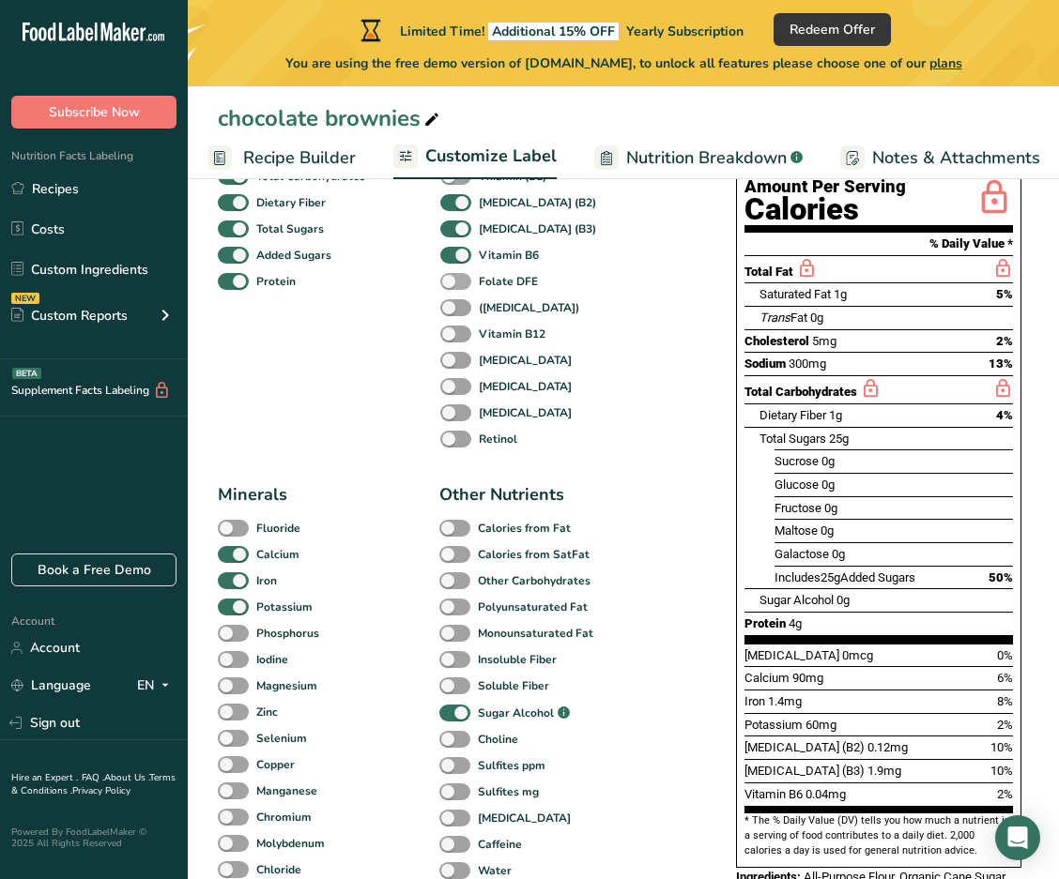
click at [453, 285] on span at bounding box center [455, 282] width 31 height 18
click at [452, 285] on input "Folate DFE" at bounding box center [446, 281] width 12 height 12
checkbox input "true"
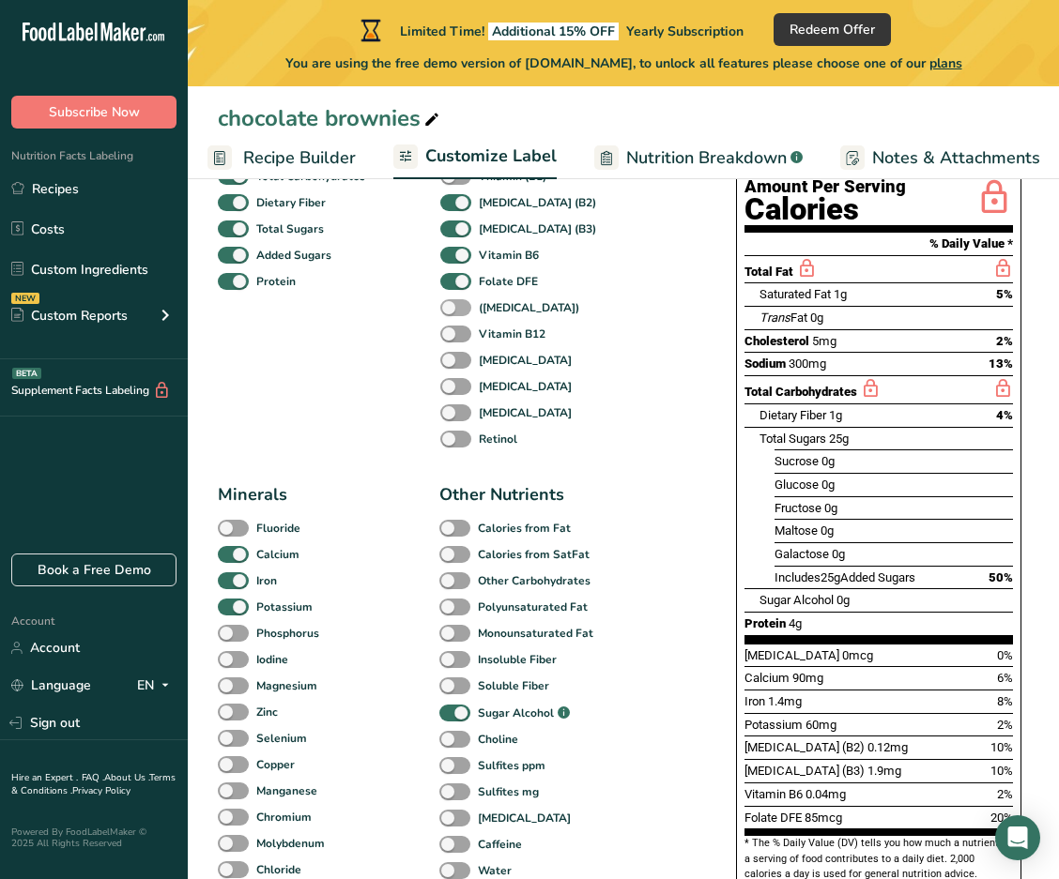
click at [455, 309] on span at bounding box center [455, 308] width 31 height 18
click at [452, 309] on input "([MEDICAL_DATA])" at bounding box center [446, 307] width 12 height 12
checkbox input "true"
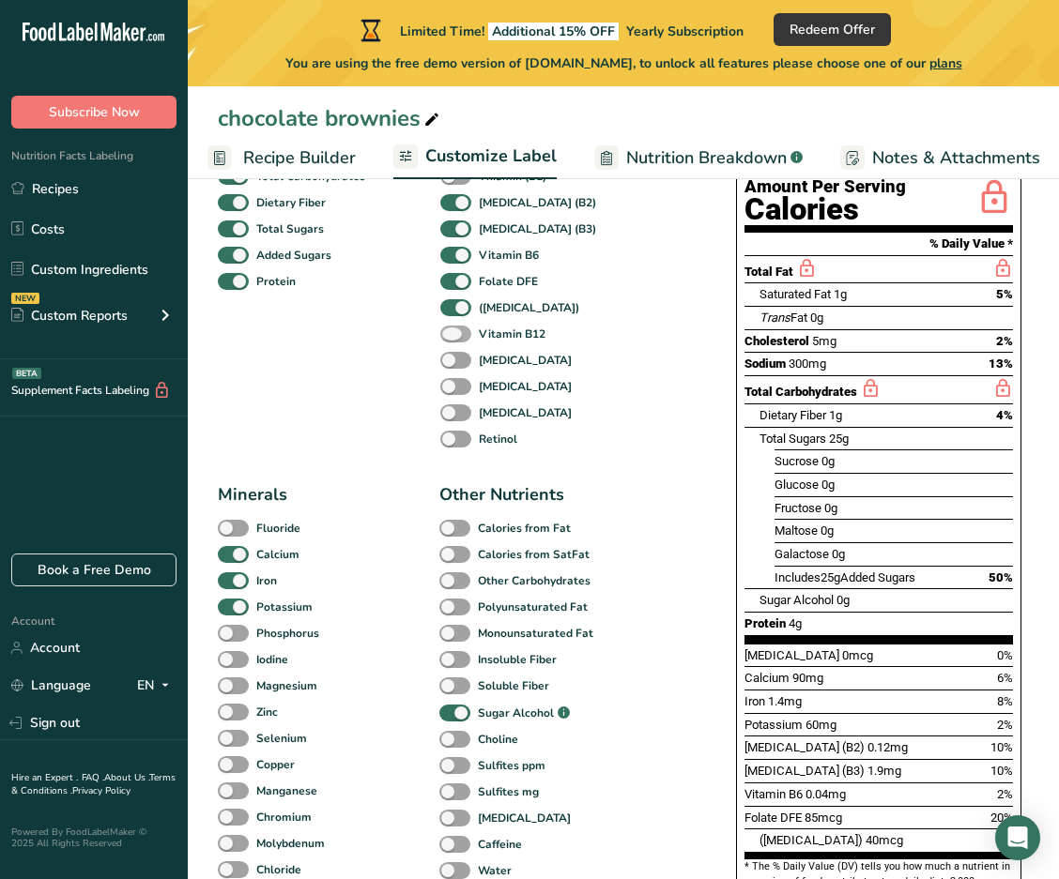
click at [457, 338] on span at bounding box center [455, 335] width 31 height 18
click at [452, 338] on input "Vitamin B12" at bounding box center [446, 334] width 12 height 12
checkbox input "true"
click at [455, 365] on span at bounding box center [455, 361] width 31 height 18
click at [452, 365] on input "[MEDICAL_DATA]" at bounding box center [446, 360] width 12 height 12
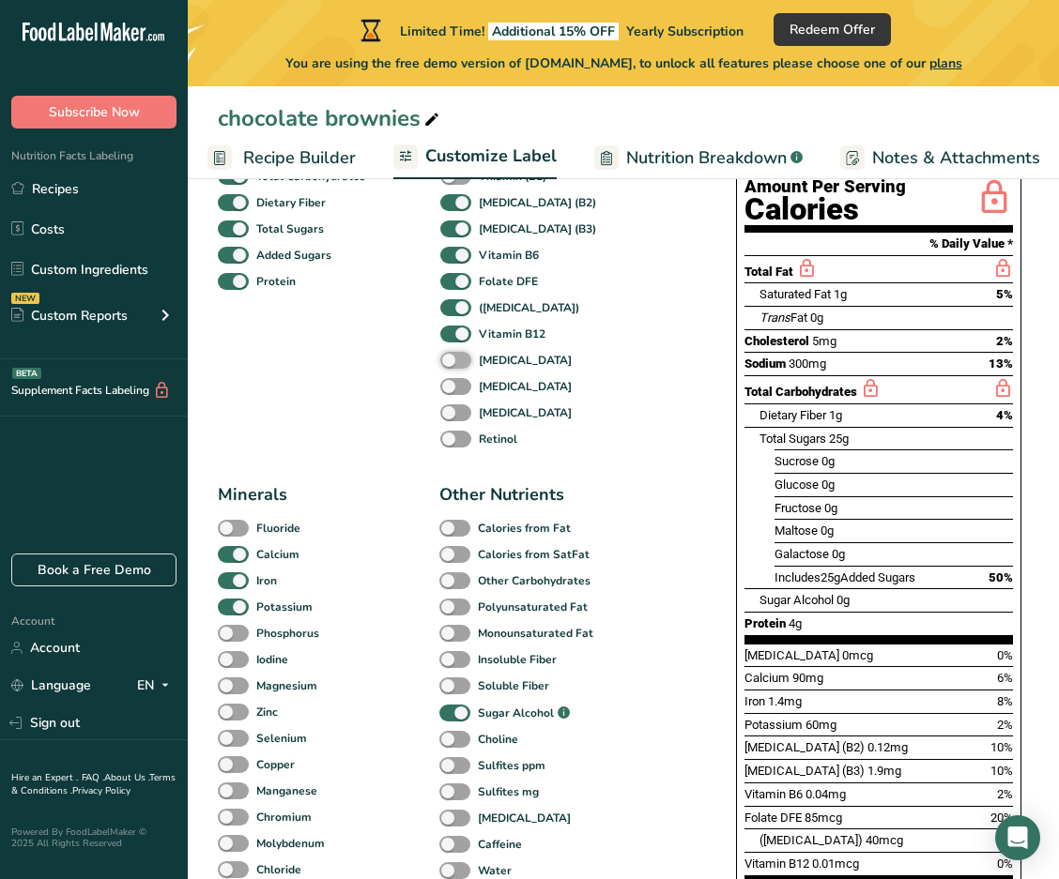
checkbox input "true"
click at [455, 387] on span at bounding box center [455, 387] width 31 height 18
click at [452, 387] on input "[MEDICAL_DATA]" at bounding box center [446, 386] width 12 height 12
checkbox input "true"
click at [454, 421] on span at bounding box center [455, 413] width 31 height 18
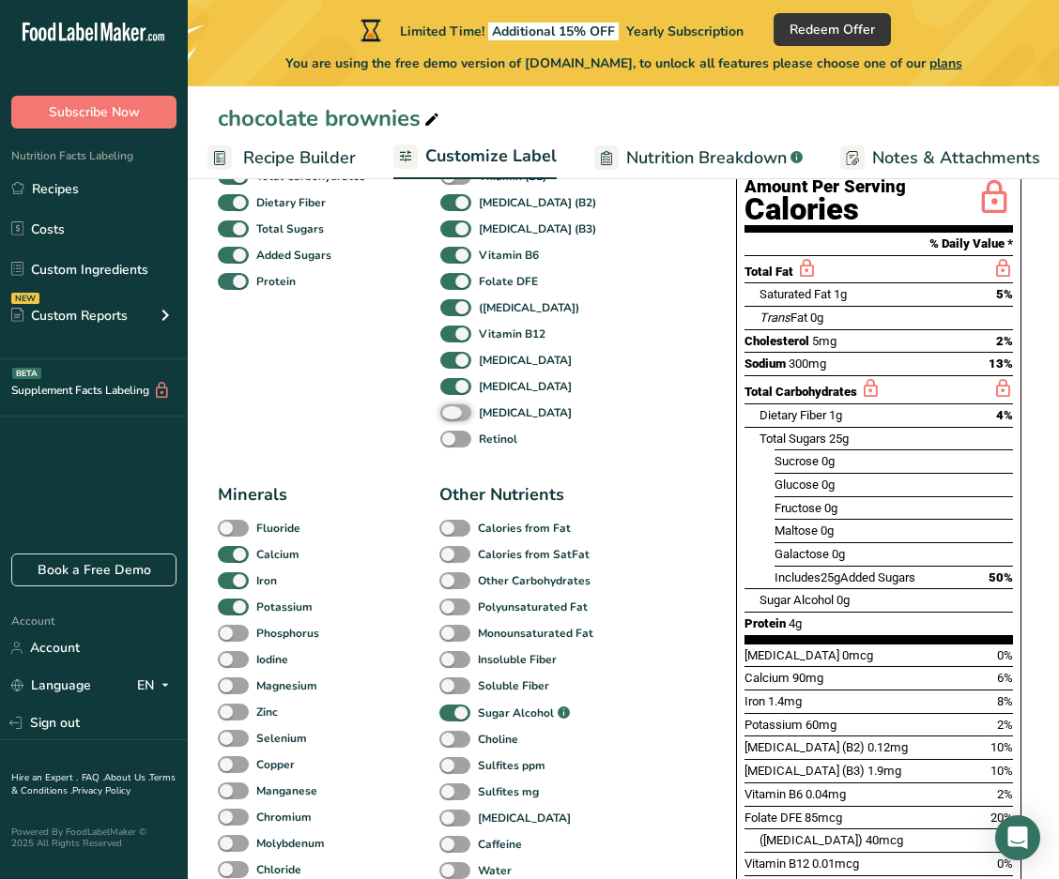
click at [452, 419] on input "[MEDICAL_DATA]" at bounding box center [446, 412] width 12 height 12
checkbox input "true"
click at [453, 440] on span at bounding box center [455, 440] width 31 height 18
click at [452, 440] on input "Retinol" at bounding box center [446, 439] width 12 height 12
checkbox input "true"
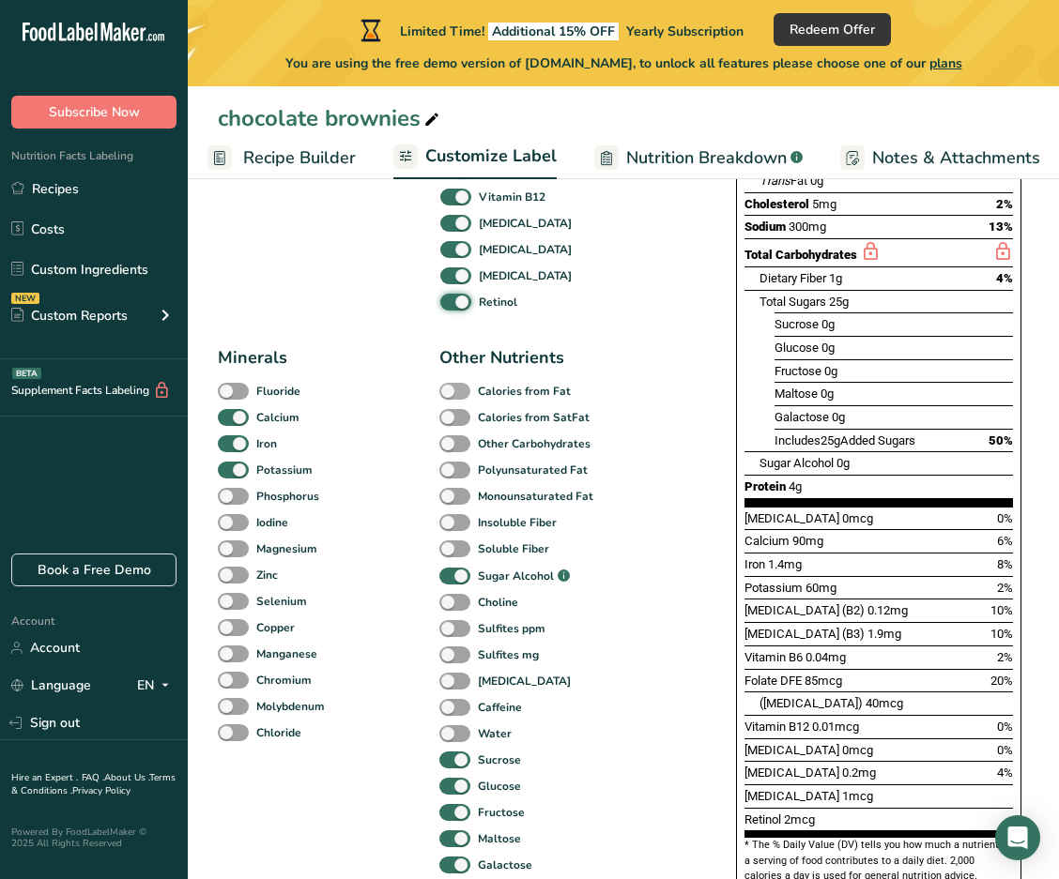
scroll to position [514, 0]
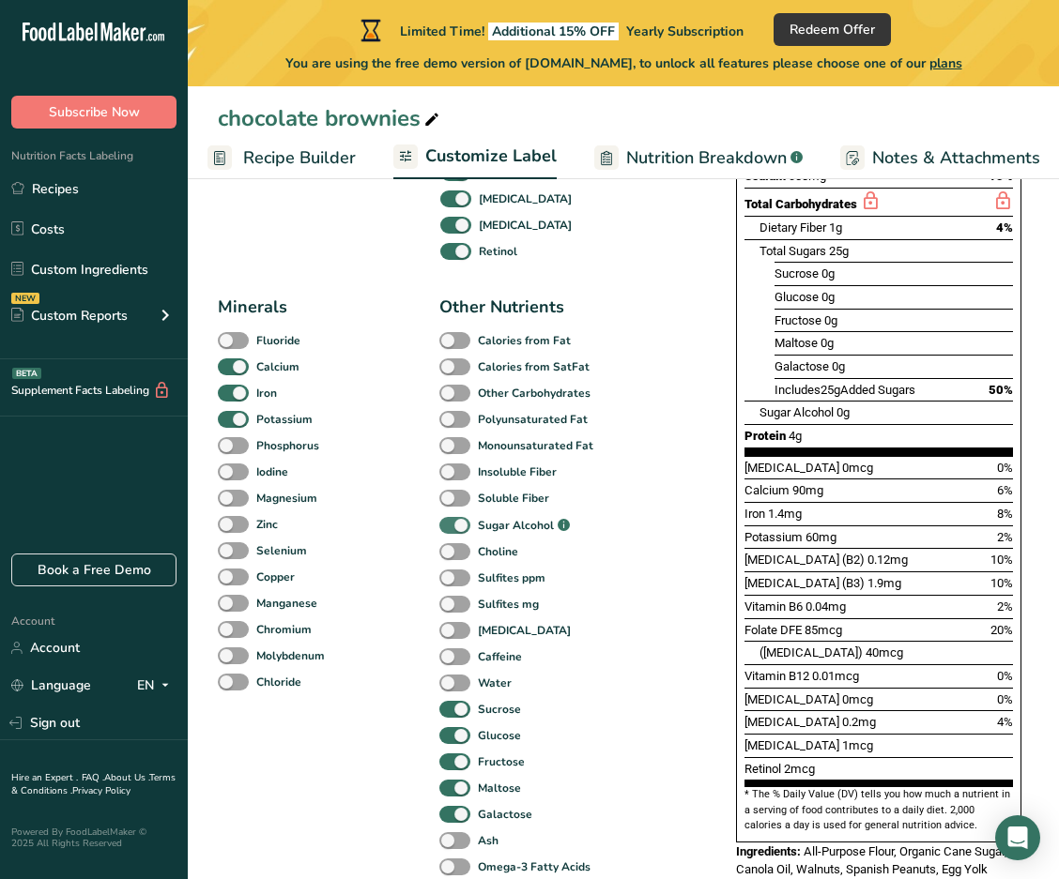
click at [456, 525] on span at bounding box center [454, 526] width 31 height 18
click at [451, 525] on input "Sugar Alcohol .a-a{fill:#347362;}.b-a{fill:#fff;}" at bounding box center [445, 526] width 12 height 12
checkbox input "false"
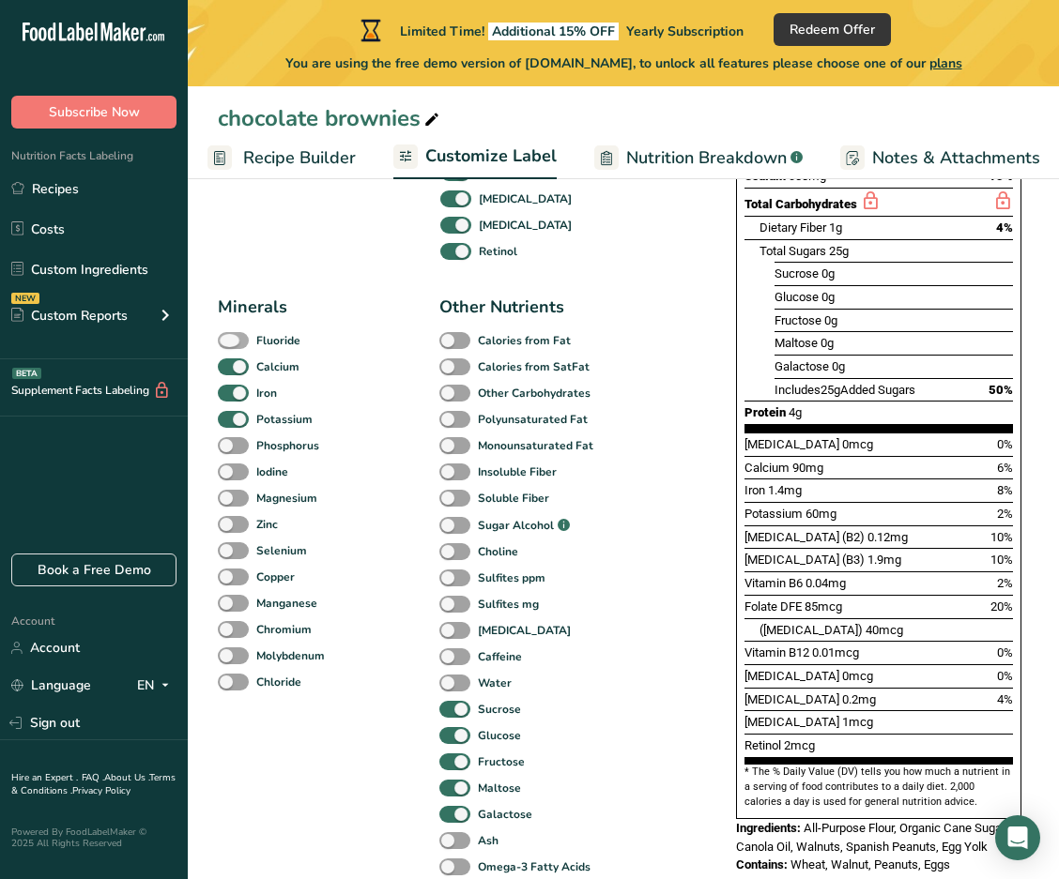
click at [236, 338] on span at bounding box center [233, 341] width 31 height 18
click at [230, 338] on input "Fluoride" at bounding box center [224, 340] width 12 height 12
checkbox input "true"
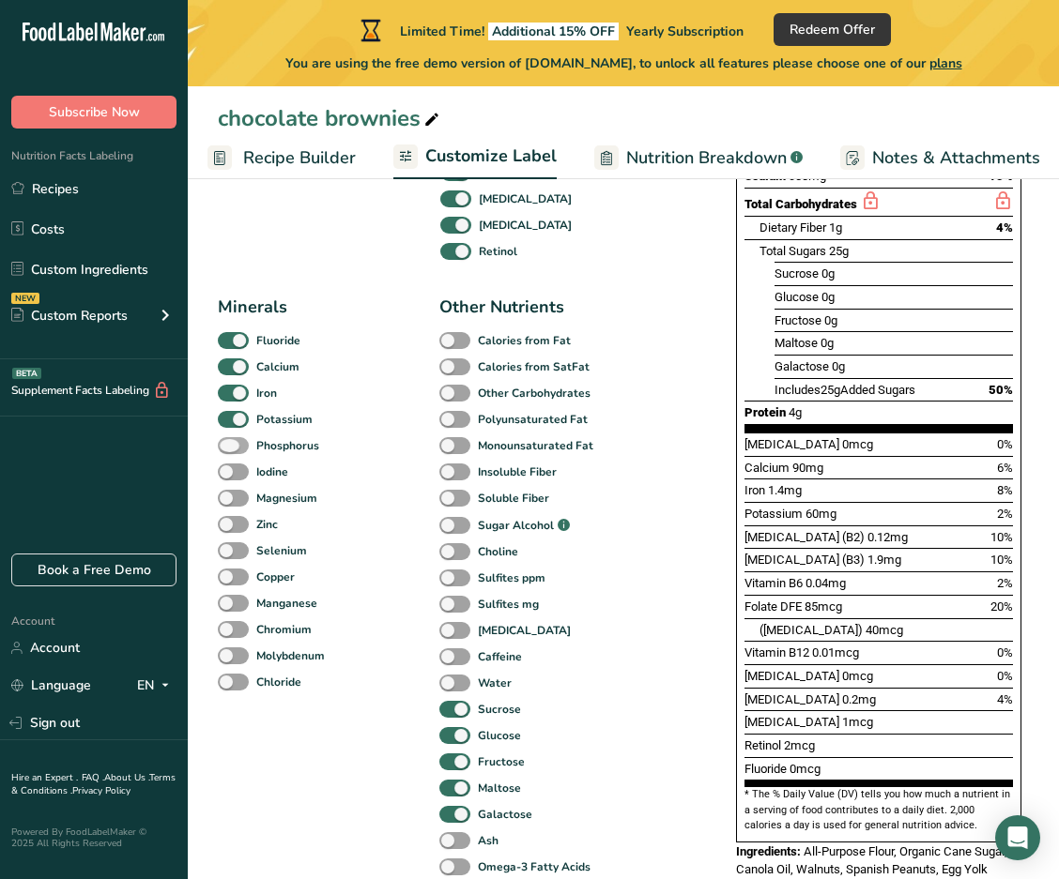
click at [237, 448] on span at bounding box center [233, 446] width 31 height 18
click at [230, 448] on input "Phosphorus" at bounding box center [224, 445] width 12 height 12
checkbox input "true"
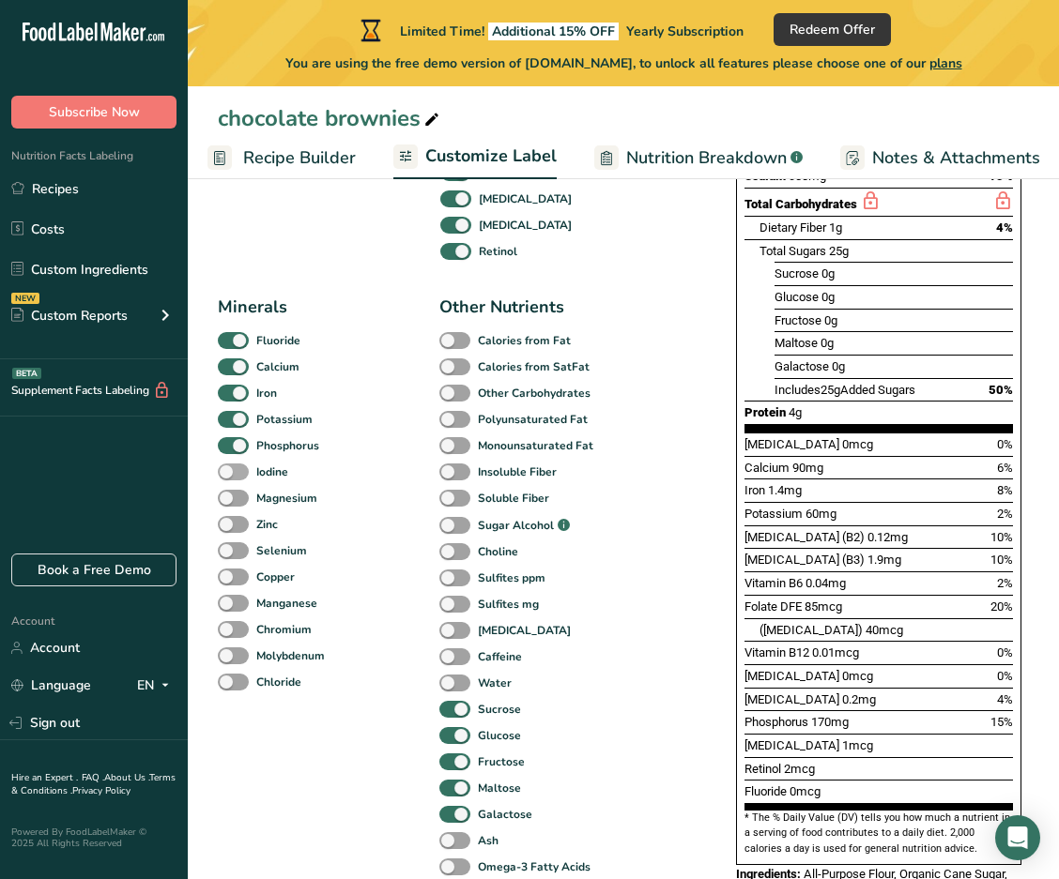
click at [239, 479] on span at bounding box center [233, 473] width 31 height 18
click at [230, 478] on input "Iodine" at bounding box center [224, 471] width 12 height 12
checkbox input "true"
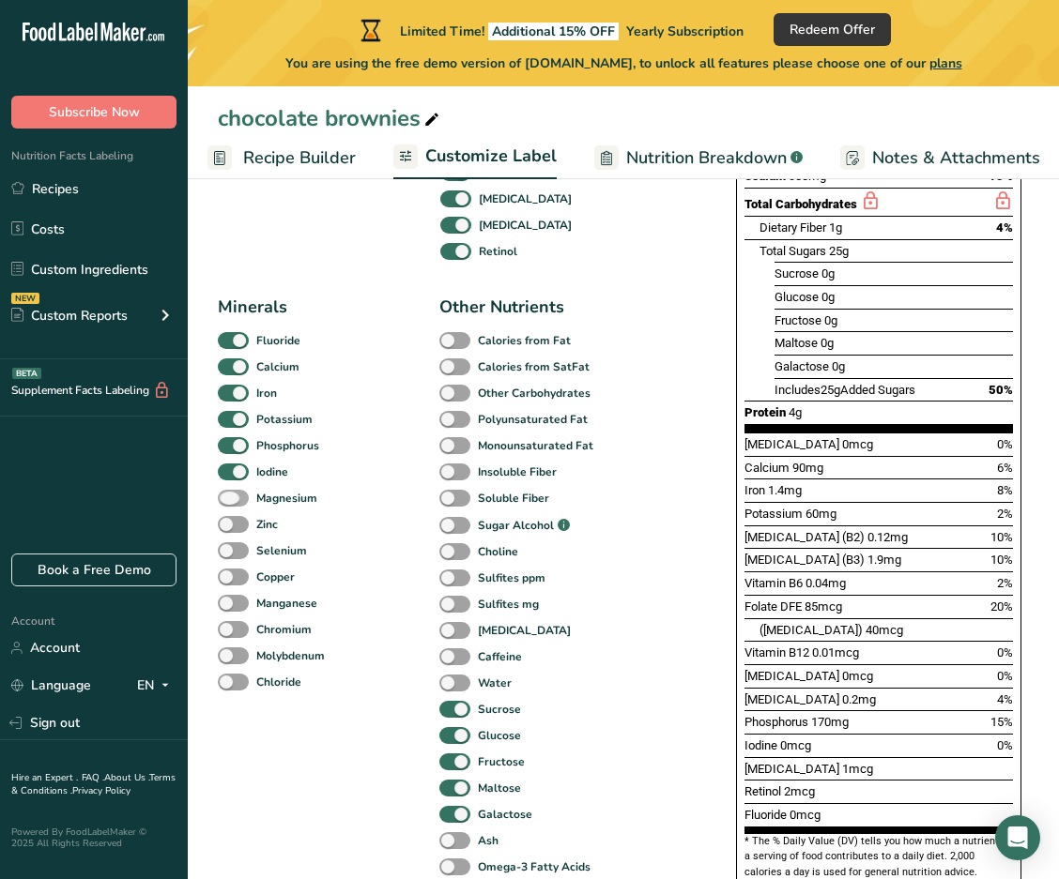
click at [236, 498] on span at bounding box center [233, 499] width 31 height 18
click at [230, 498] on input "Magnesium" at bounding box center [224, 498] width 12 height 12
checkbox input "true"
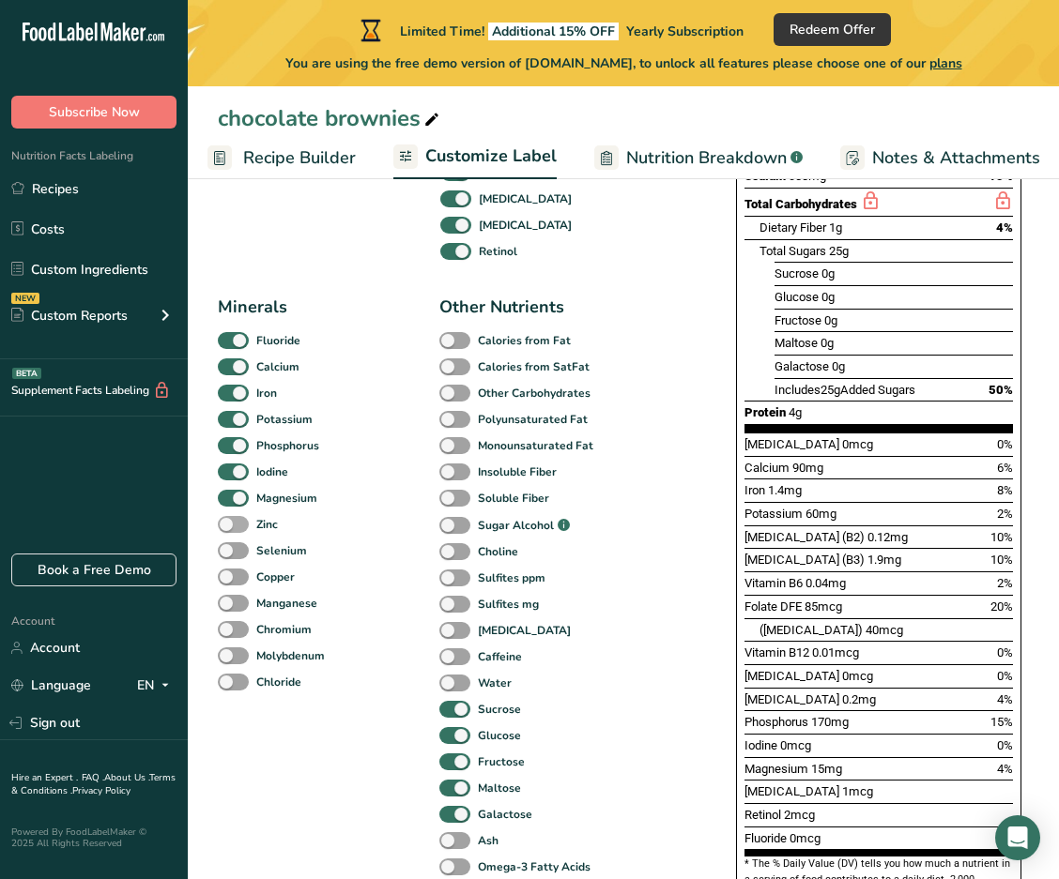
click at [236, 524] on span at bounding box center [233, 525] width 31 height 18
click at [230, 524] on input "Zinc" at bounding box center [224, 524] width 12 height 12
checkbox input "true"
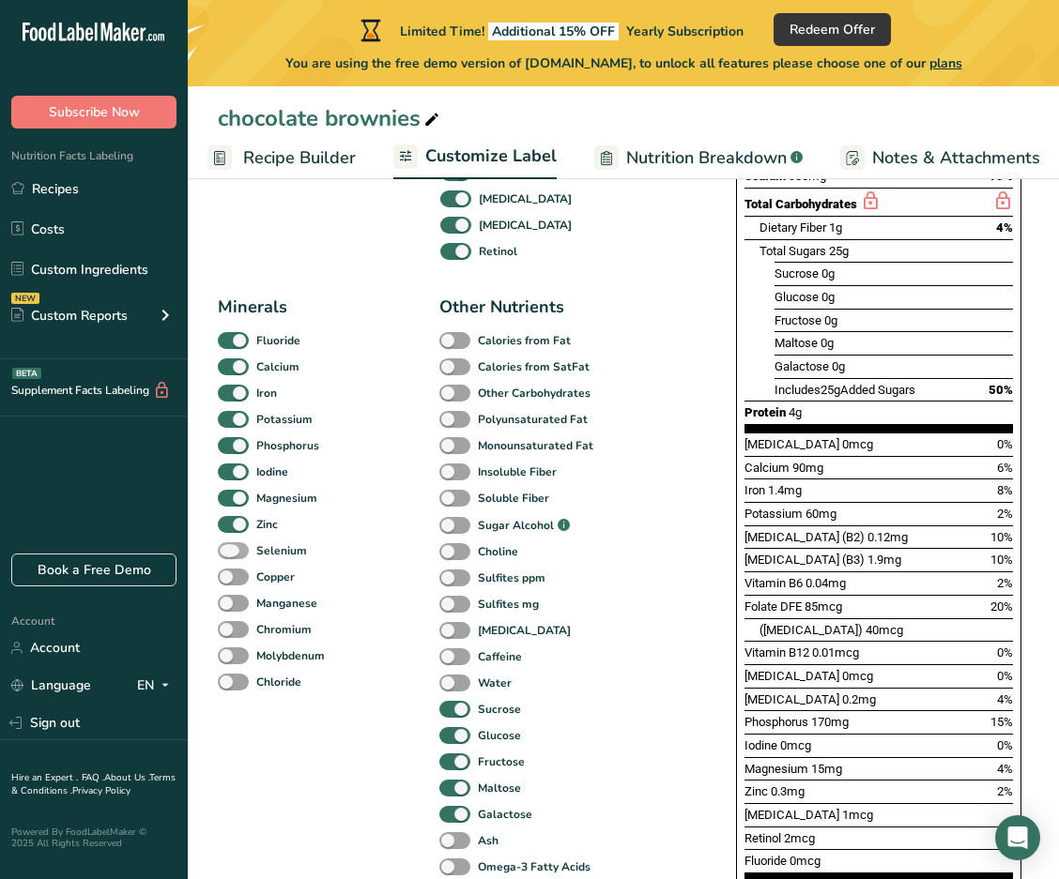
click at [236, 552] on span at bounding box center [233, 551] width 31 height 18
click at [230, 552] on input "Selenium" at bounding box center [224, 550] width 12 height 12
checkbox input "true"
click at [235, 582] on span at bounding box center [233, 578] width 31 height 18
click at [230, 582] on input "Copper" at bounding box center [224, 577] width 12 height 12
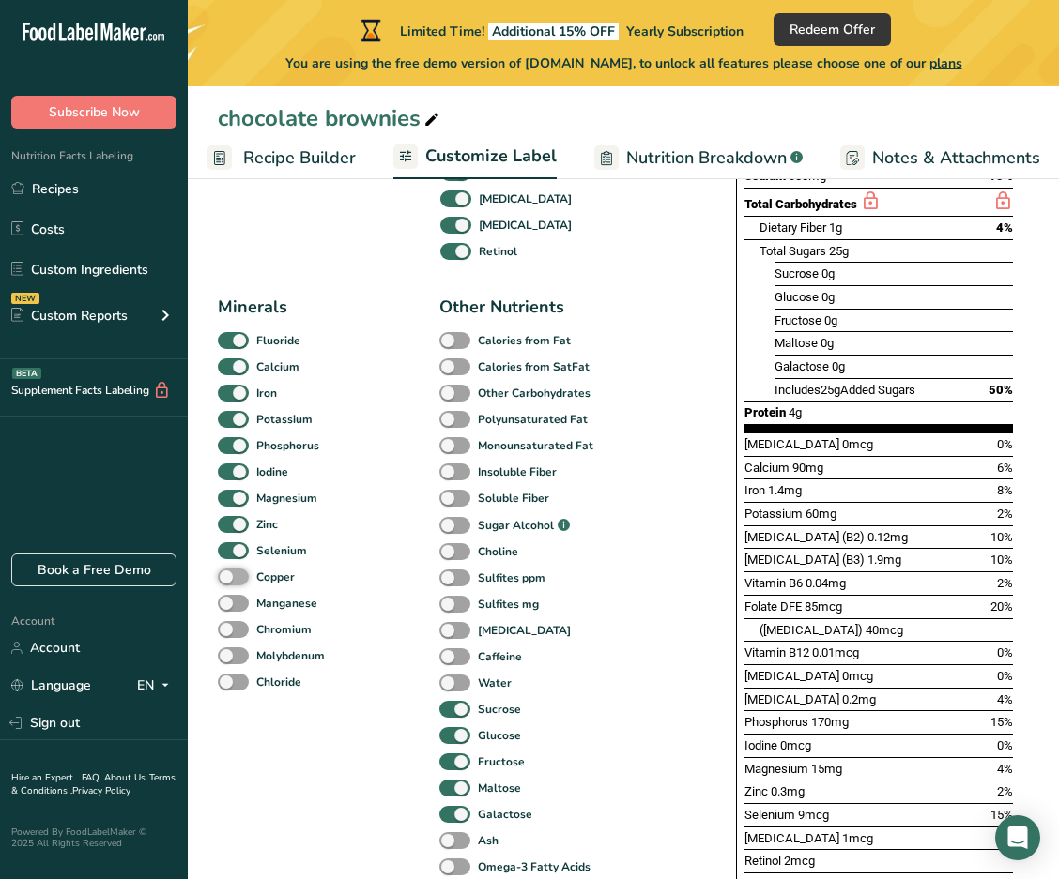
checkbox input "true"
click at [232, 610] on span at bounding box center [233, 604] width 31 height 18
click at [230, 609] on input "Manganese" at bounding box center [224, 603] width 12 height 12
checkbox input "true"
click at [230, 636] on span at bounding box center [233, 630] width 31 height 18
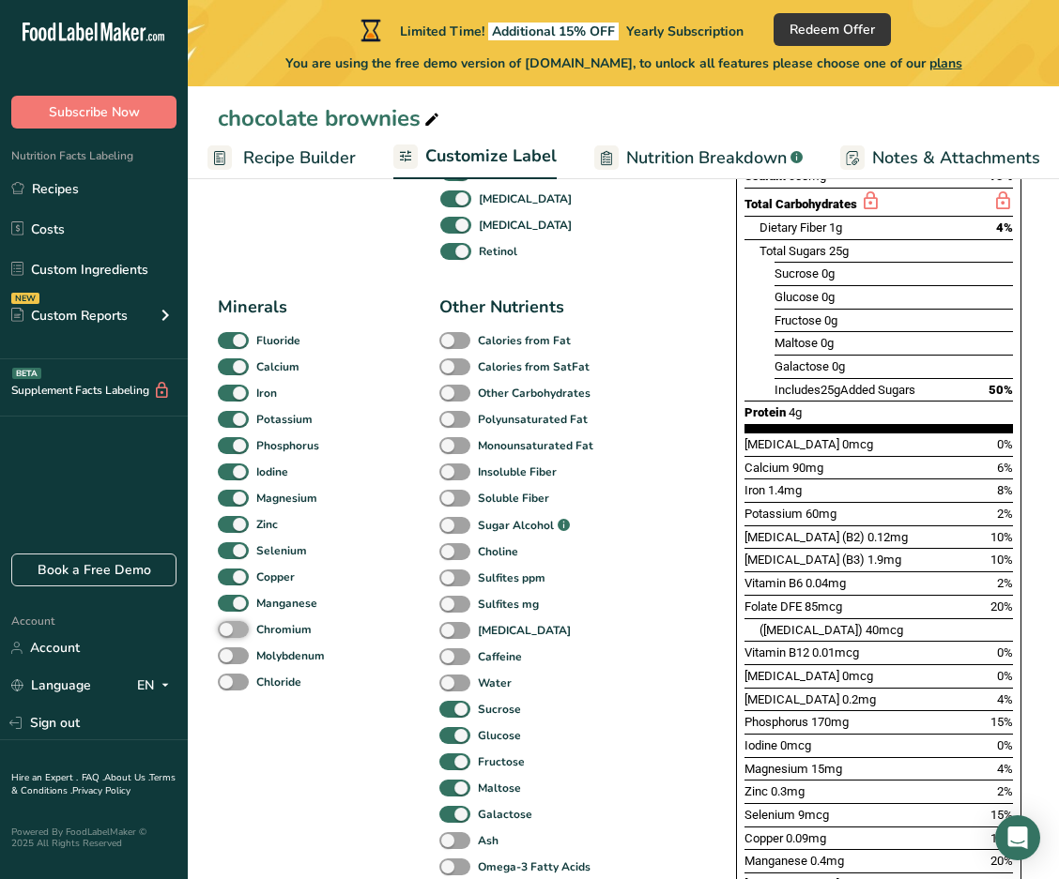
click at [230, 635] on input "Chromium" at bounding box center [224, 629] width 12 height 12
checkbox input "true"
click at [230, 653] on span at bounding box center [233, 657] width 31 height 18
click at [230, 653] on input "Molybdenum" at bounding box center [224, 655] width 12 height 12
checkbox input "true"
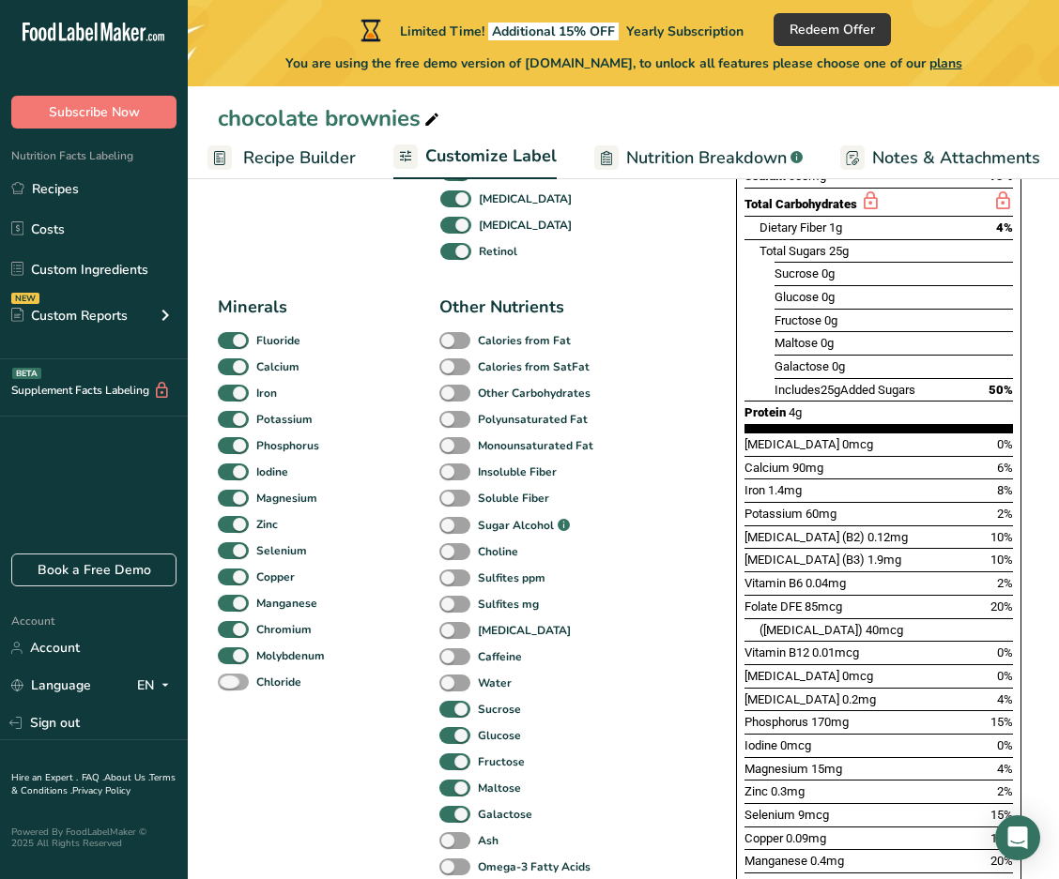
click at [231, 683] on span at bounding box center [233, 683] width 31 height 18
click at [230, 683] on input "Chloride" at bounding box center [224, 682] width 12 height 12
checkbox input "true"
click at [450, 345] on span at bounding box center [454, 341] width 31 height 18
click at [450, 345] on input "Calories from Fat" at bounding box center [445, 340] width 12 height 12
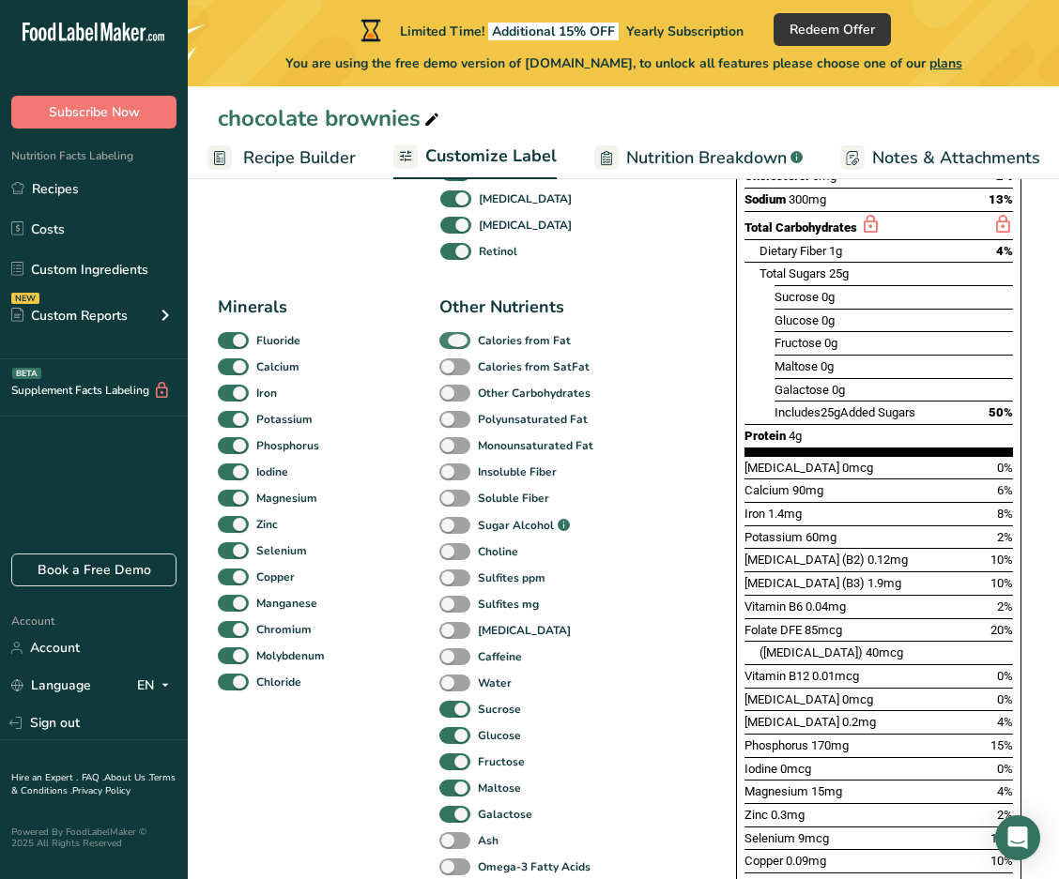
click at [447, 340] on span at bounding box center [454, 341] width 31 height 18
click at [447, 340] on input "Calories from Fat" at bounding box center [445, 340] width 12 height 12
checkbox input "false"
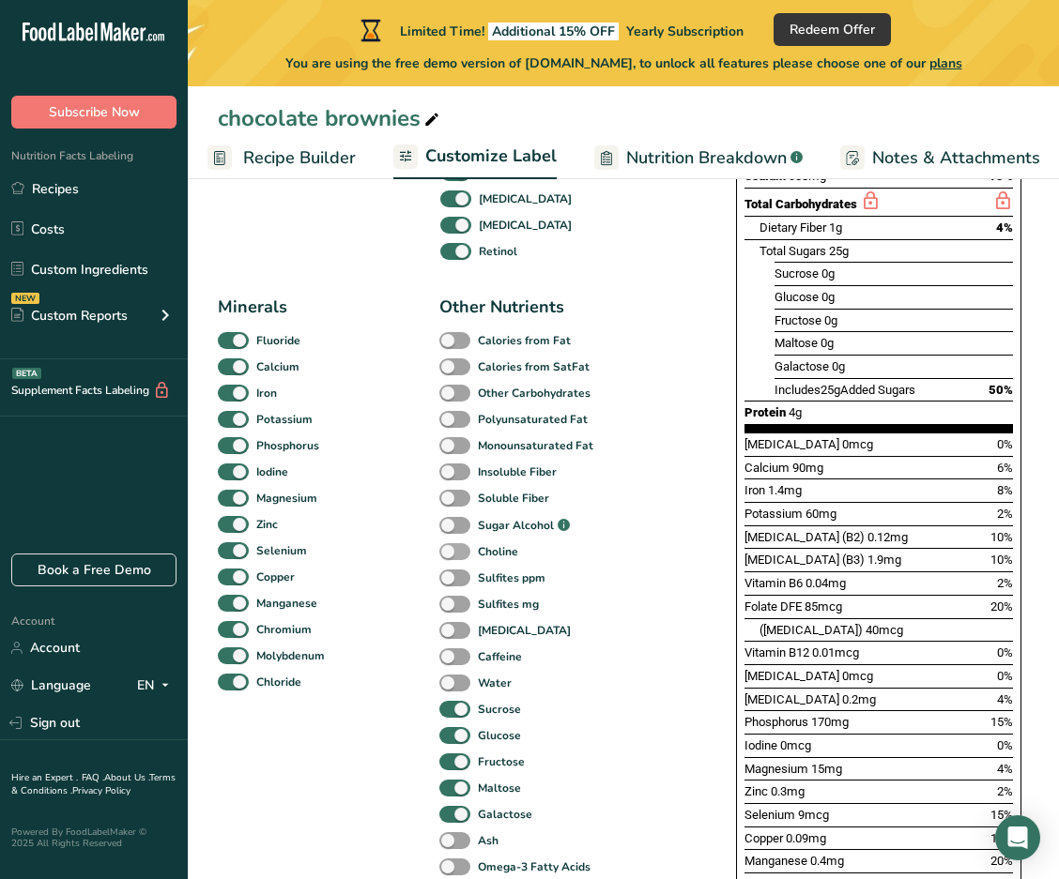
click at [447, 554] on span at bounding box center [454, 552] width 31 height 18
click at [447, 554] on input "Choline" at bounding box center [445, 551] width 12 height 12
checkbox input "true"
click at [459, 579] on span at bounding box center [454, 579] width 31 height 18
click at [451, 579] on input "Sulfites ppm" at bounding box center [445, 578] width 12 height 12
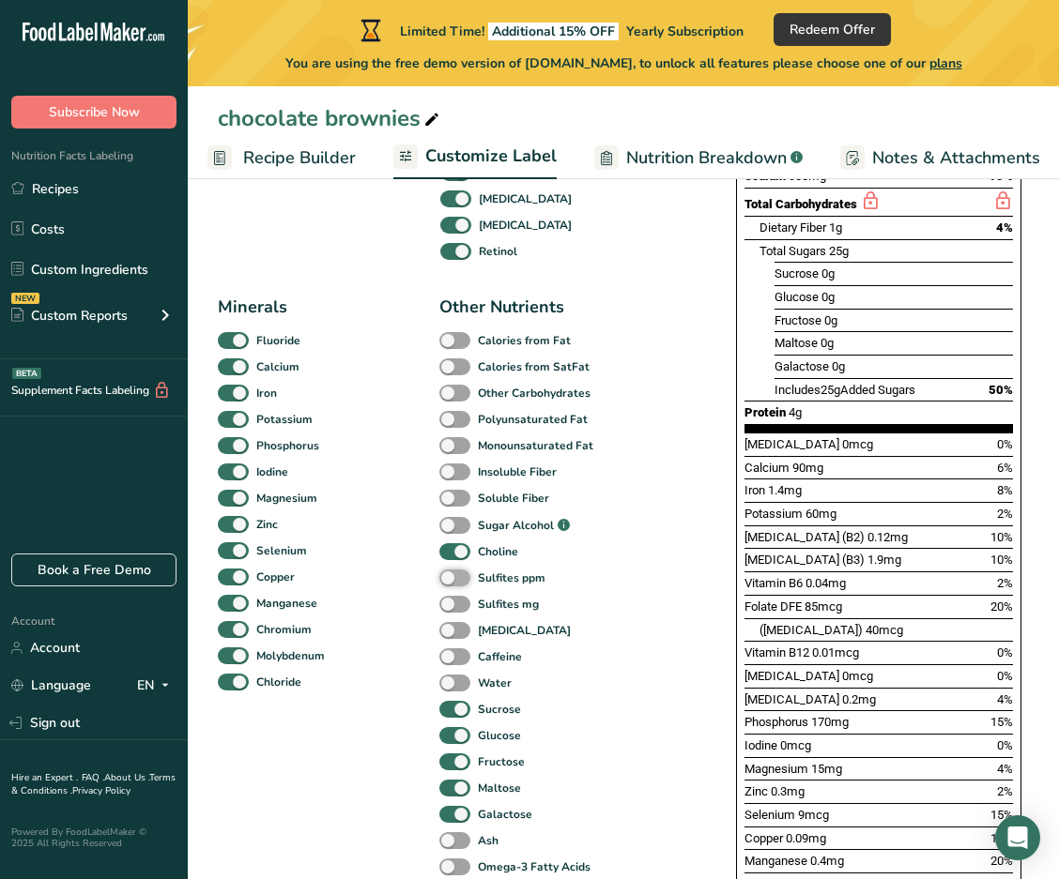
checkbox input "true"
click at [459, 603] on span at bounding box center [454, 605] width 31 height 18
click at [451, 603] on input "Sulfites mg" at bounding box center [445, 604] width 12 height 12
checkbox input "true"
click at [457, 627] on div "[MEDICAL_DATA]" at bounding box center [527, 631] width 176 height 26
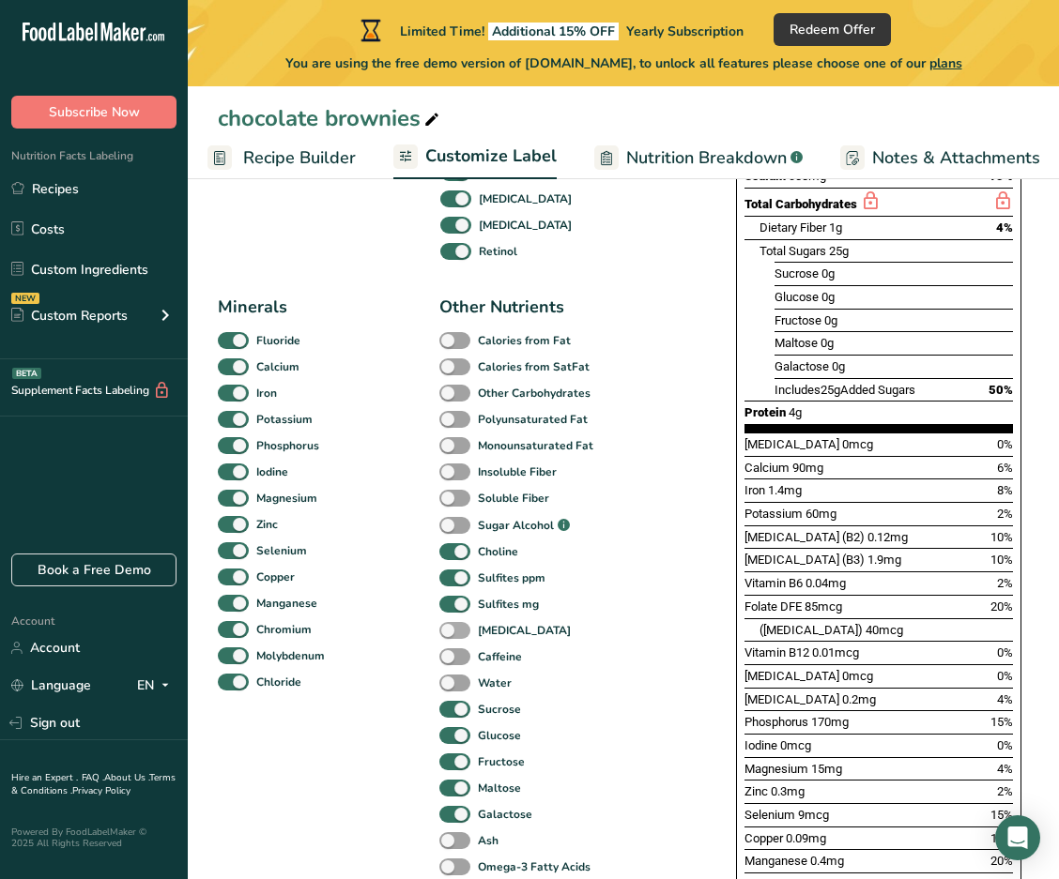
click at [452, 635] on span at bounding box center [454, 631] width 31 height 18
click at [451, 635] on input "[MEDICAL_DATA]" at bounding box center [445, 630] width 12 height 12
checkbox input "true"
click at [452, 661] on span at bounding box center [454, 657] width 31 height 18
click at [451, 661] on input "Caffeine" at bounding box center [445, 656] width 12 height 12
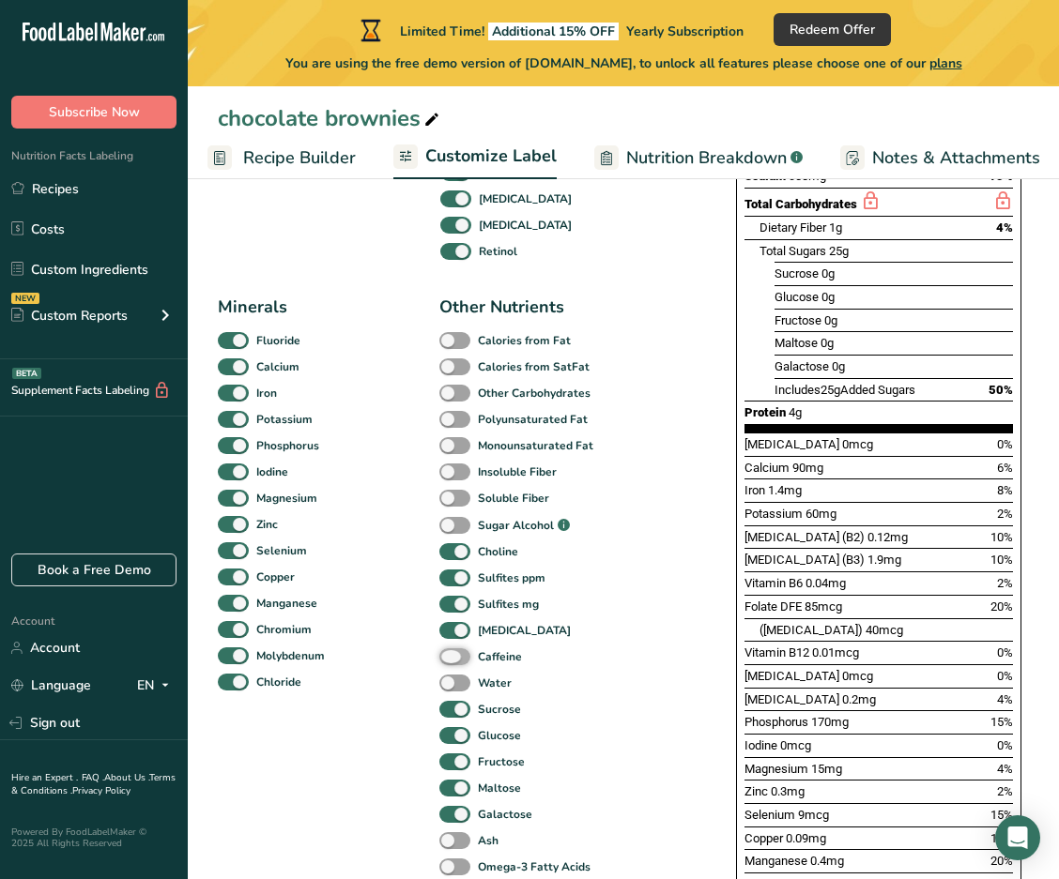
checkbox input "true"
click at [450, 685] on span at bounding box center [454, 684] width 31 height 18
click at [450, 685] on input "Water" at bounding box center [445, 683] width 12 height 12
checkbox input "true"
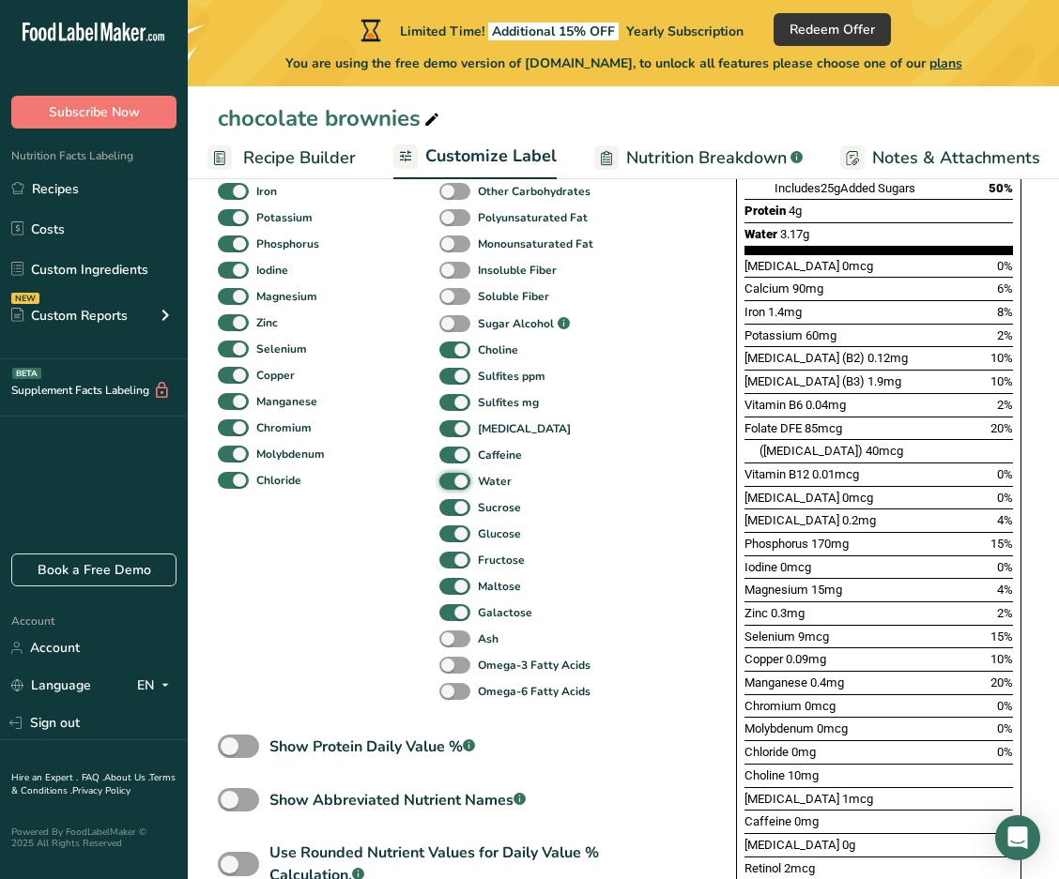
scroll to position [796, 0]
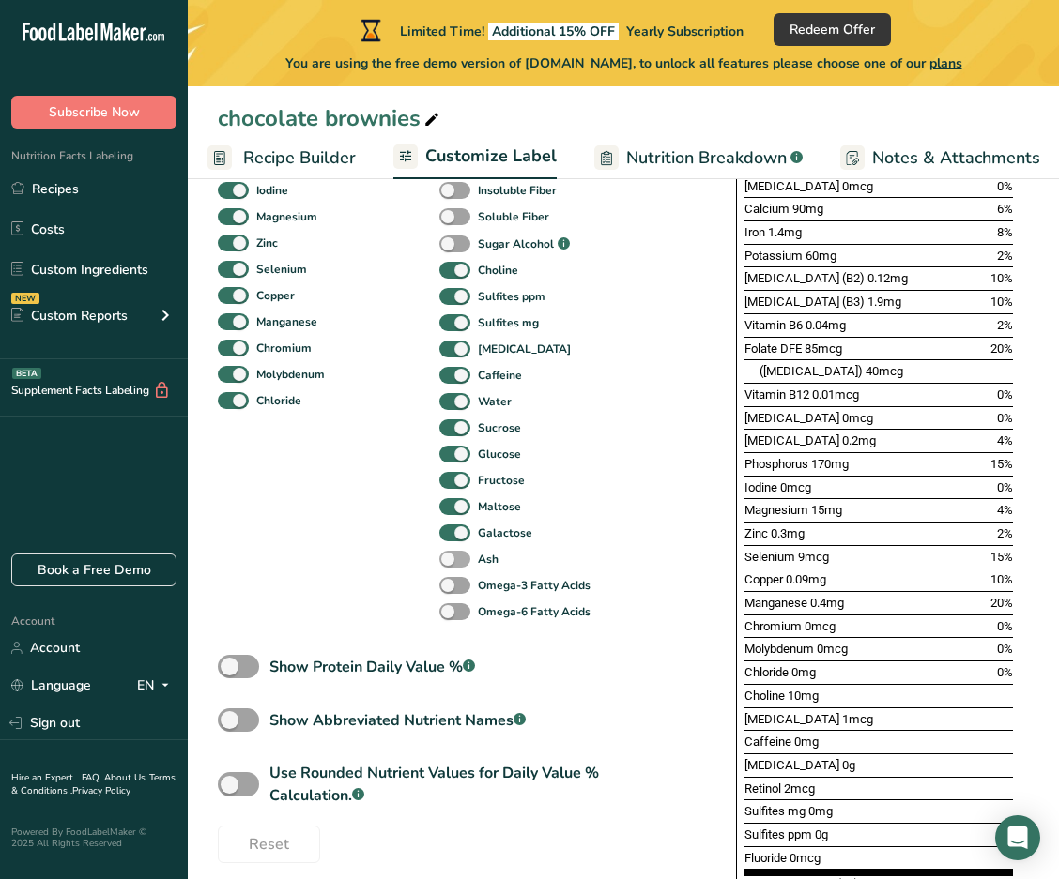
click at [451, 564] on span at bounding box center [454, 560] width 31 height 18
click at [451, 564] on input "Ash" at bounding box center [445, 559] width 12 height 12
checkbox input "true"
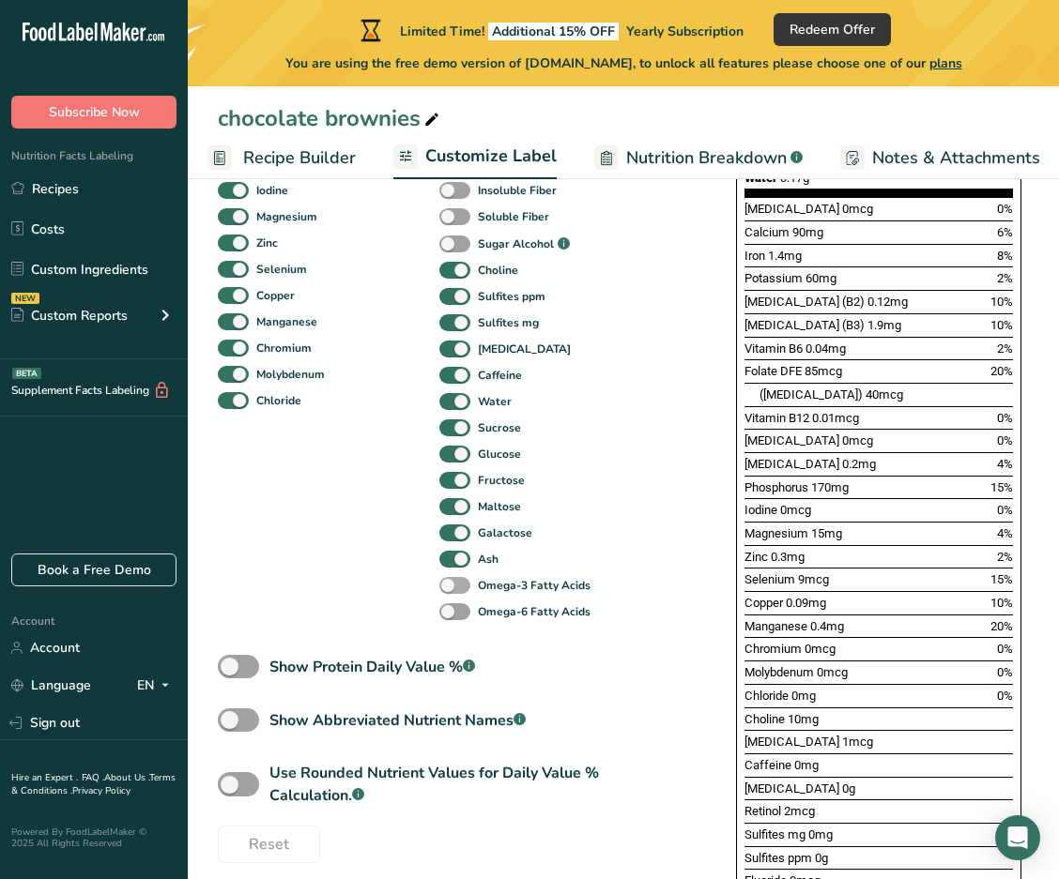
click at [462, 594] on span at bounding box center [454, 586] width 31 height 18
click at [451, 591] on input "Omega-3 Fatty Acids" at bounding box center [445, 585] width 12 height 12
checkbox input "true"
click at [462, 613] on span at bounding box center [454, 612] width 31 height 18
click at [451, 613] on input "Omega-6 Fatty Acids" at bounding box center [445, 611] width 12 height 12
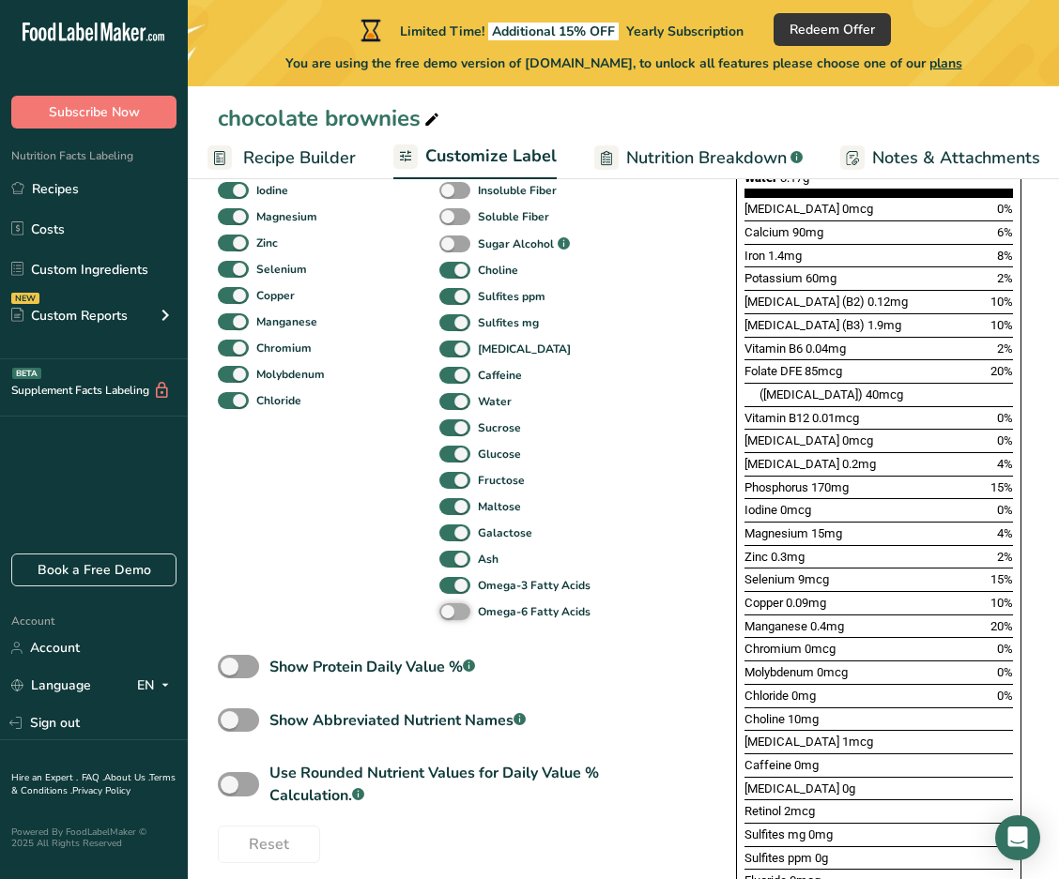
checkbox input "true"
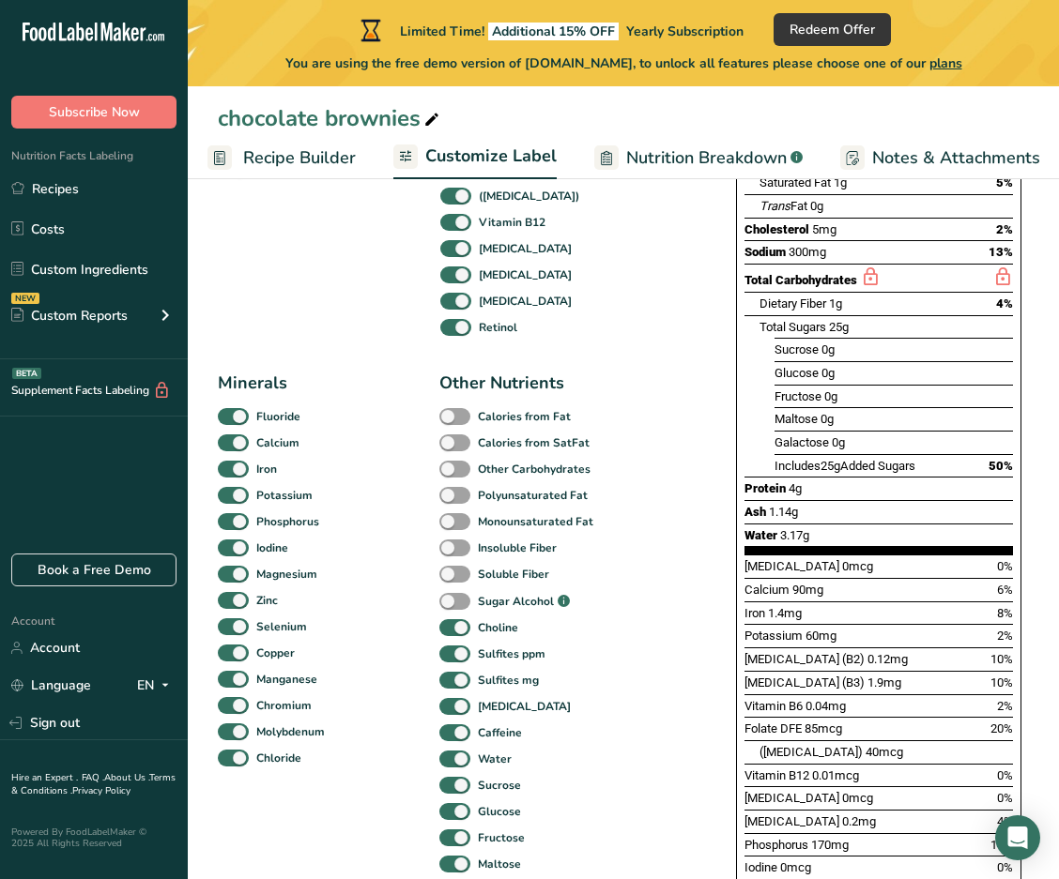
scroll to position [420, 0]
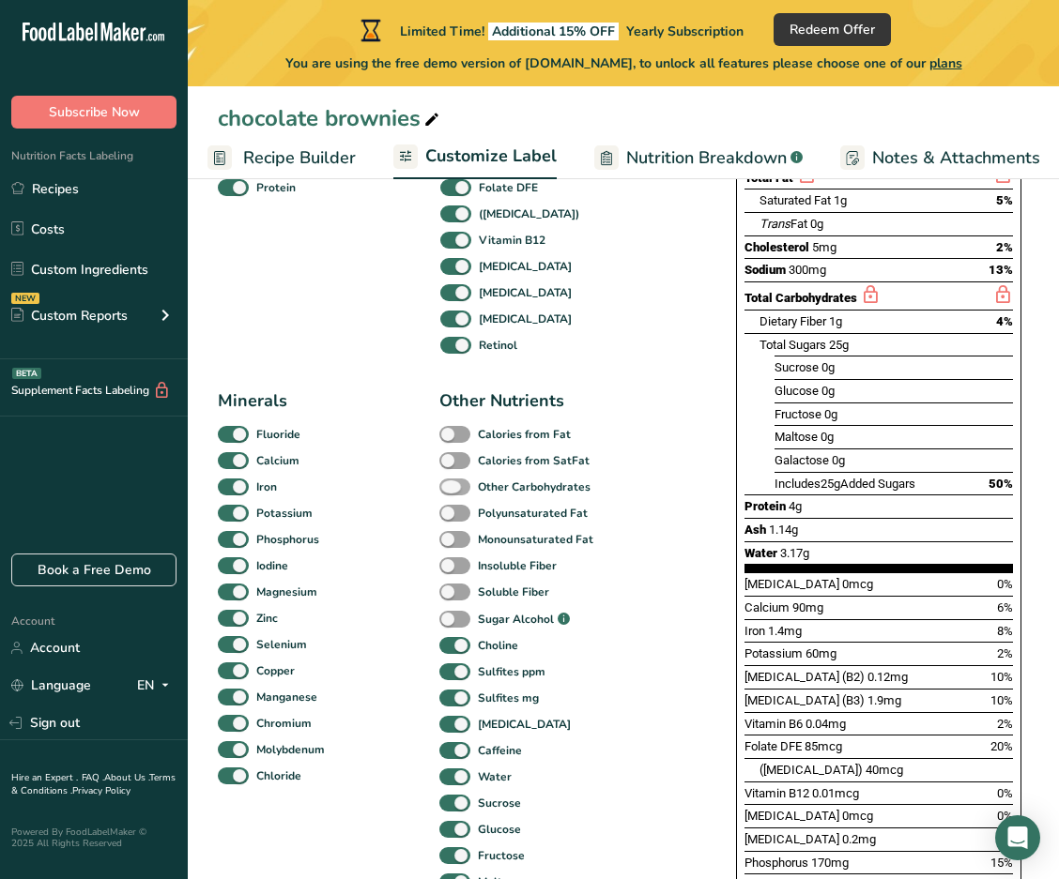
click at [453, 490] on span at bounding box center [454, 488] width 31 height 18
click at [451, 490] on input "Other Carbohydrates" at bounding box center [445, 487] width 12 height 12
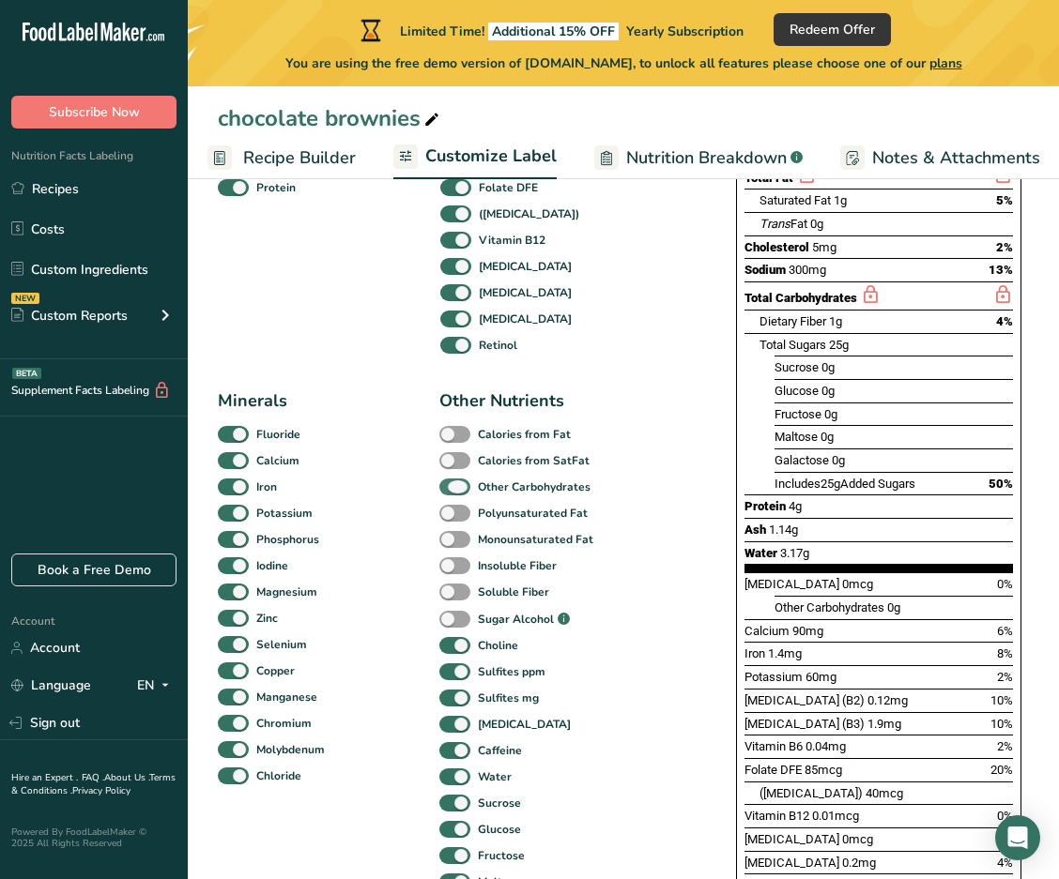
click at [453, 490] on span at bounding box center [454, 488] width 31 height 18
click at [451, 490] on input "Other Carbohydrates" at bounding box center [445, 487] width 12 height 12
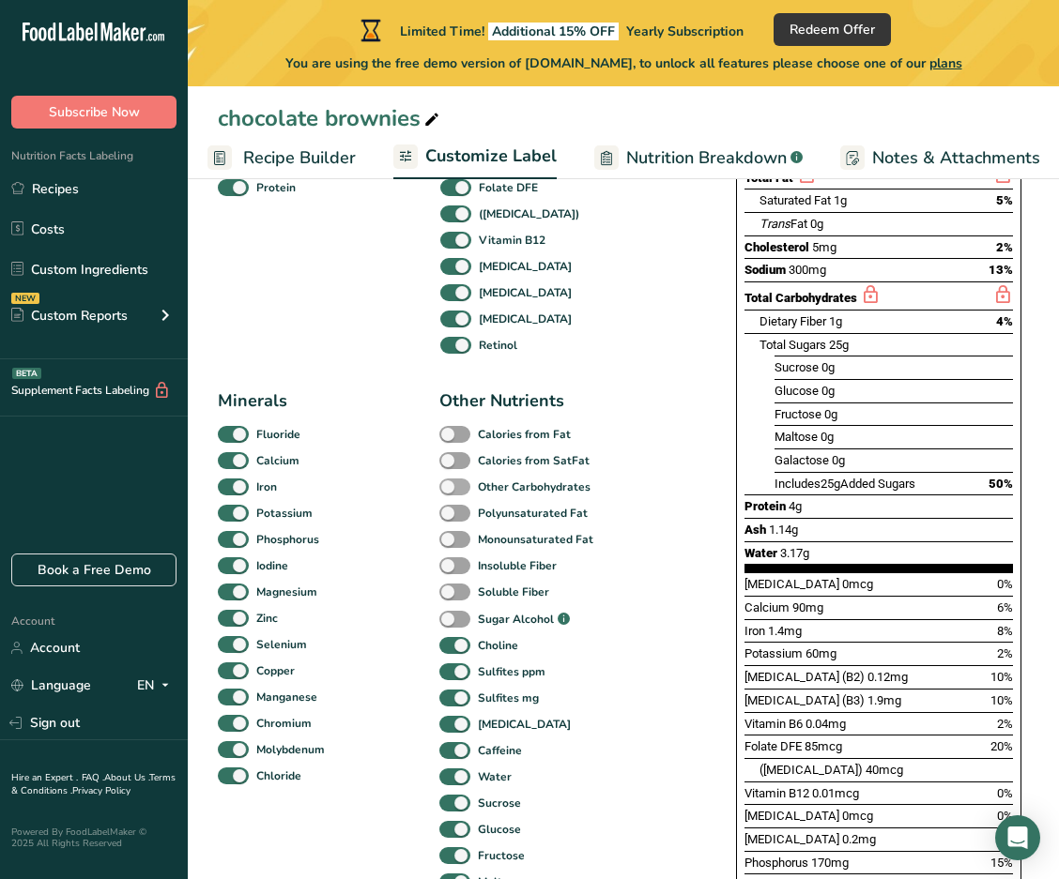
click at [452, 487] on span at bounding box center [454, 488] width 31 height 18
click at [451, 487] on input "Other Carbohydrates" at bounding box center [445, 487] width 12 height 12
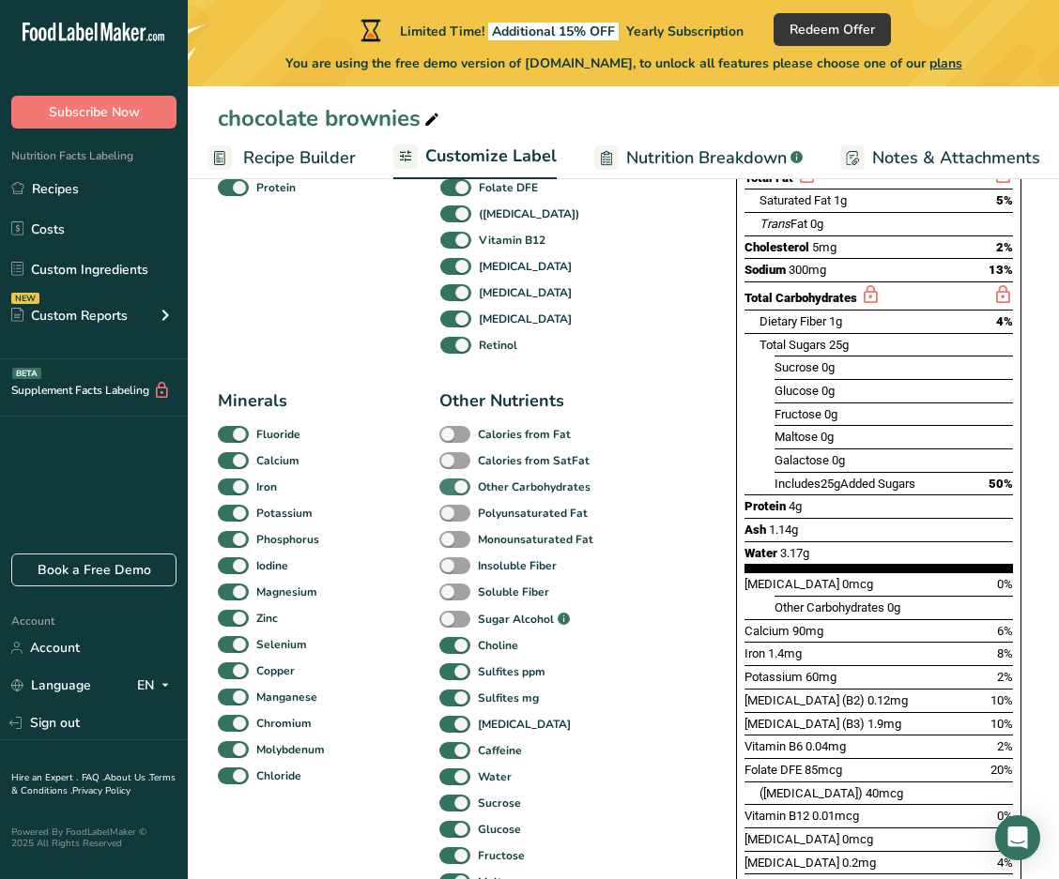
click at [453, 487] on span at bounding box center [454, 488] width 31 height 18
click at [451, 487] on input "Other Carbohydrates" at bounding box center [445, 487] width 12 height 12
checkbox input "false"
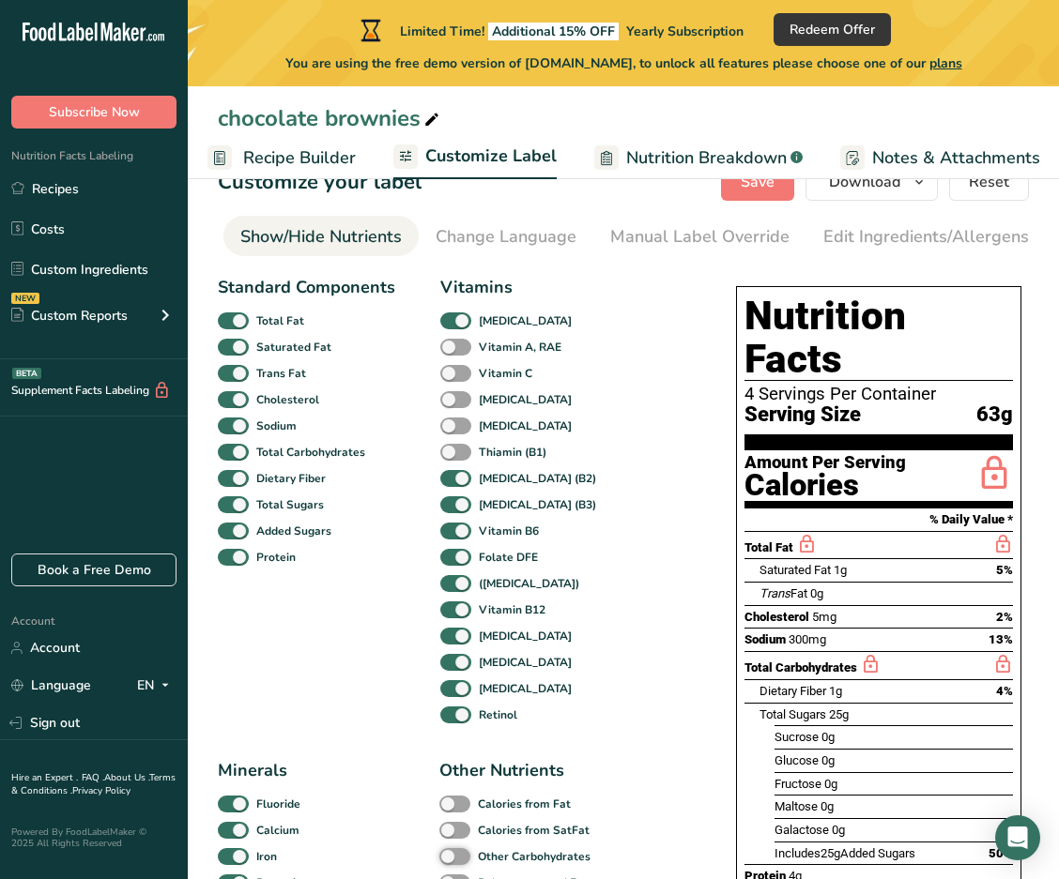
scroll to position [45, 0]
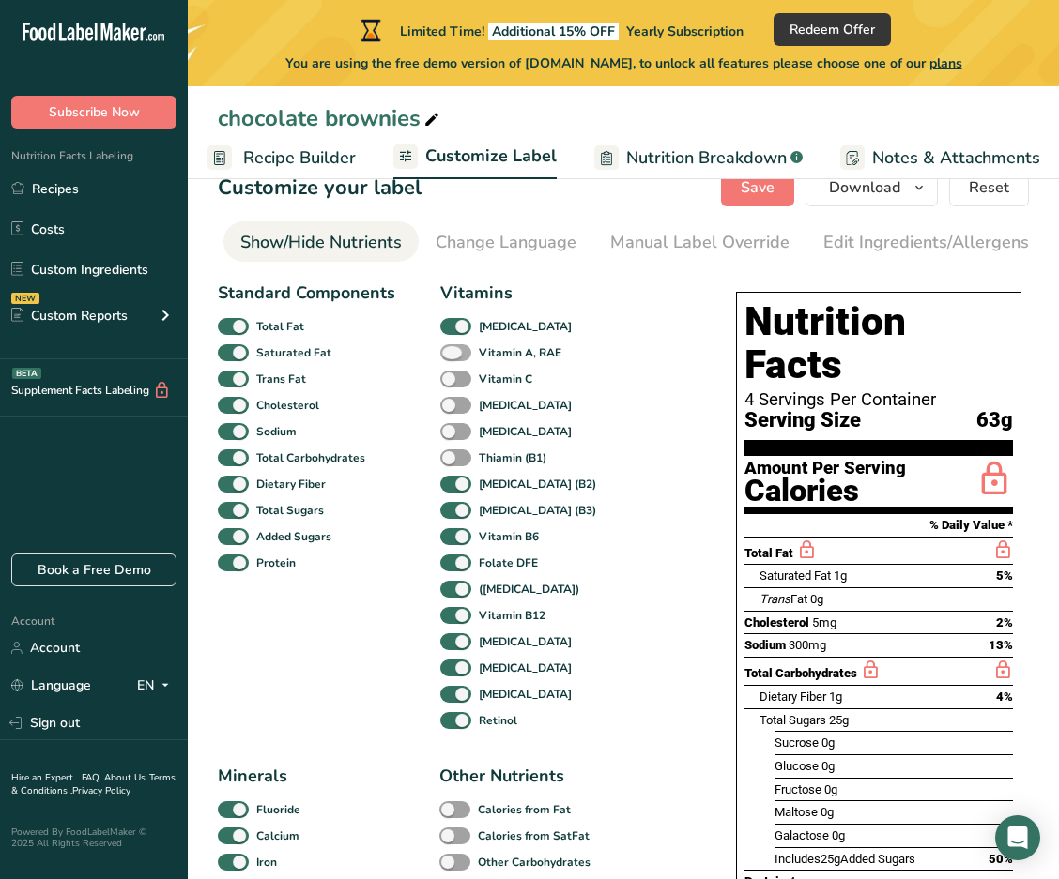
click at [455, 358] on span at bounding box center [455, 353] width 31 height 18
click at [452, 358] on input "Vitamin A, RAE" at bounding box center [446, 352] width 12 height 12
checkbox input "true"
click at [455, 376] on span at bounding box center [455, 380] width 31 height 18
click at [452, 376] on input "Vitamin C" at bounding box center [446, 379] width 12 height 12
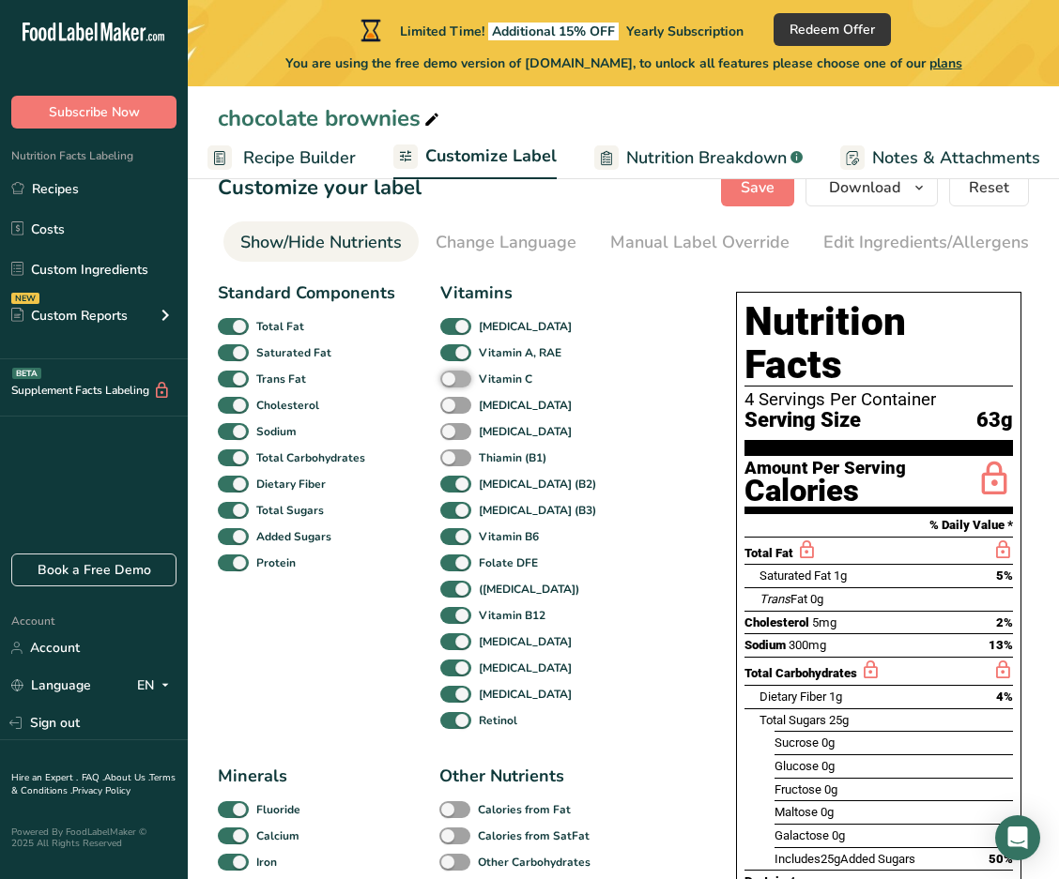
checkbox input "true"
click at [456, 405] on span at bounding box center [455, 406] width 31 height 18
click at [452, 405] on input "[MEDICAL_DATA]" at bounding box center [446, 405] width 12 height 12
checkbox input "true"
drag, startPoint x: 458, startPoint y: 434, endPoint x: 461, endPoint y: 453, distance: 19.9
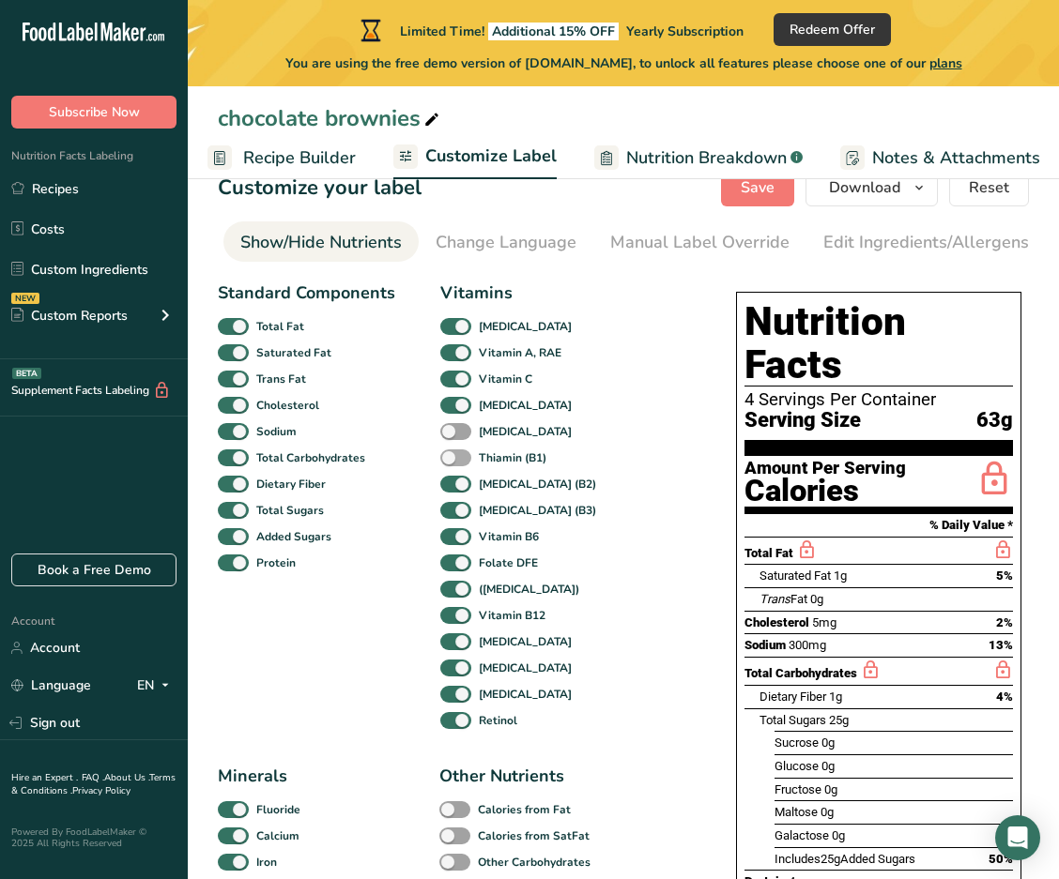
click at [459, 434] on span at bounding box center [455, 432] width 31 height 18
click at [452, 434] on input "[MEDICAL_DATA]" at bounding box center [446, 431] width 12 height 12
checkbox input "true"
click at [462, 461] on span at bounding box center [455, 459] width 31 height 18
click at [452, 461] on input "Thiamin (B1)" at bounding box center [446, 457] width 12 height 12
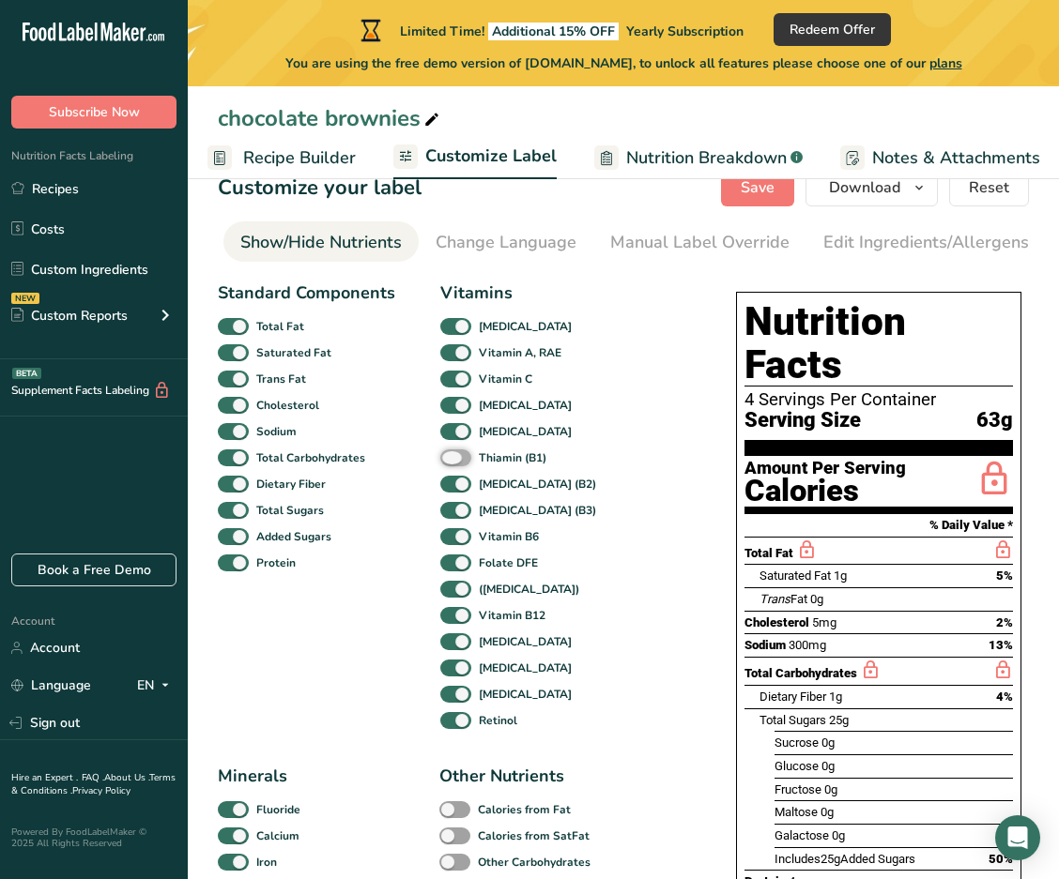
checkbox input "true"
click at [456, 592] on span at bounding box center [455, 590] width 31 height 18
click at [452, 592] on input "([MEDICAL_DATA])" at bounding box center [446, 589] width 12 height 12
checkbox input "false"
click at [457, 568] on span at bounding box center [455, 564] width 31 height 18
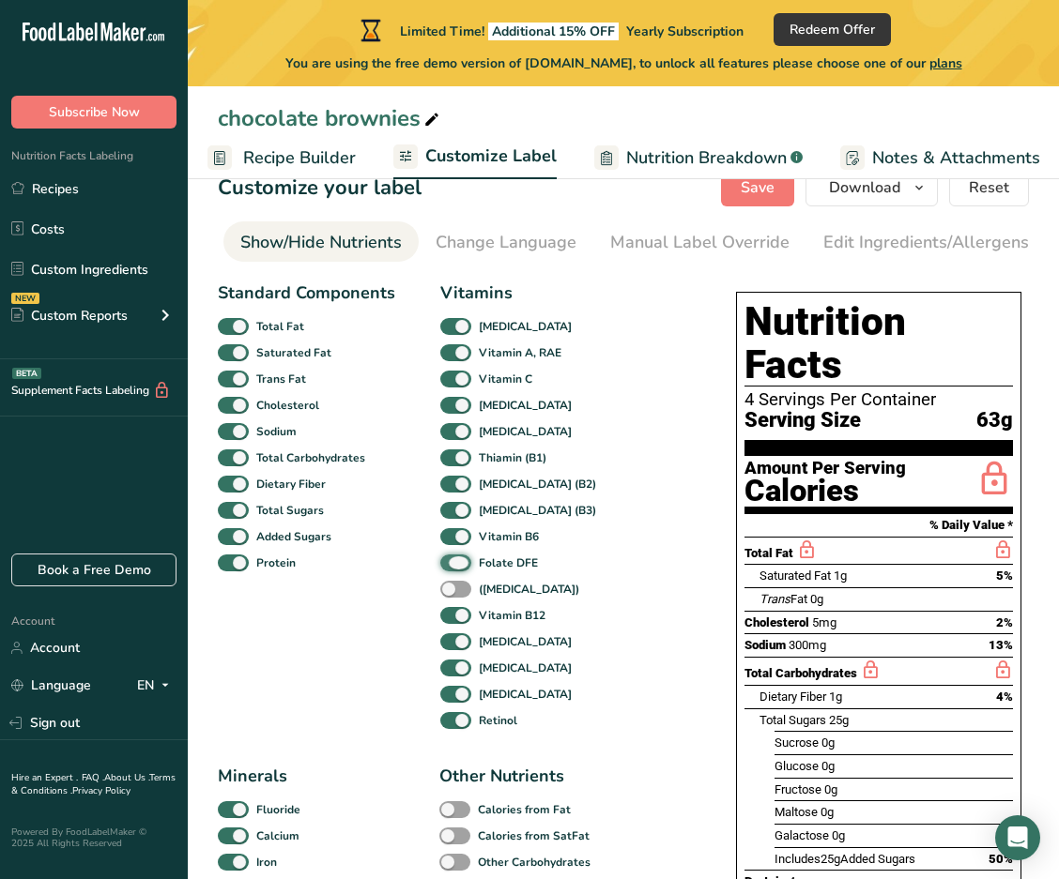
click at [452, 568] on input "Folate DFE" at bounding box center [446, 563] width 12 height 12
checkbox input "false"
click at [457, 595] on span at bounding box center [455, 590] width 31 height 18
click at [452, 595] on input "([MEDICAL_DATA])" at bounding box center [446, 589] width 12 height 12
checkbox input "true"
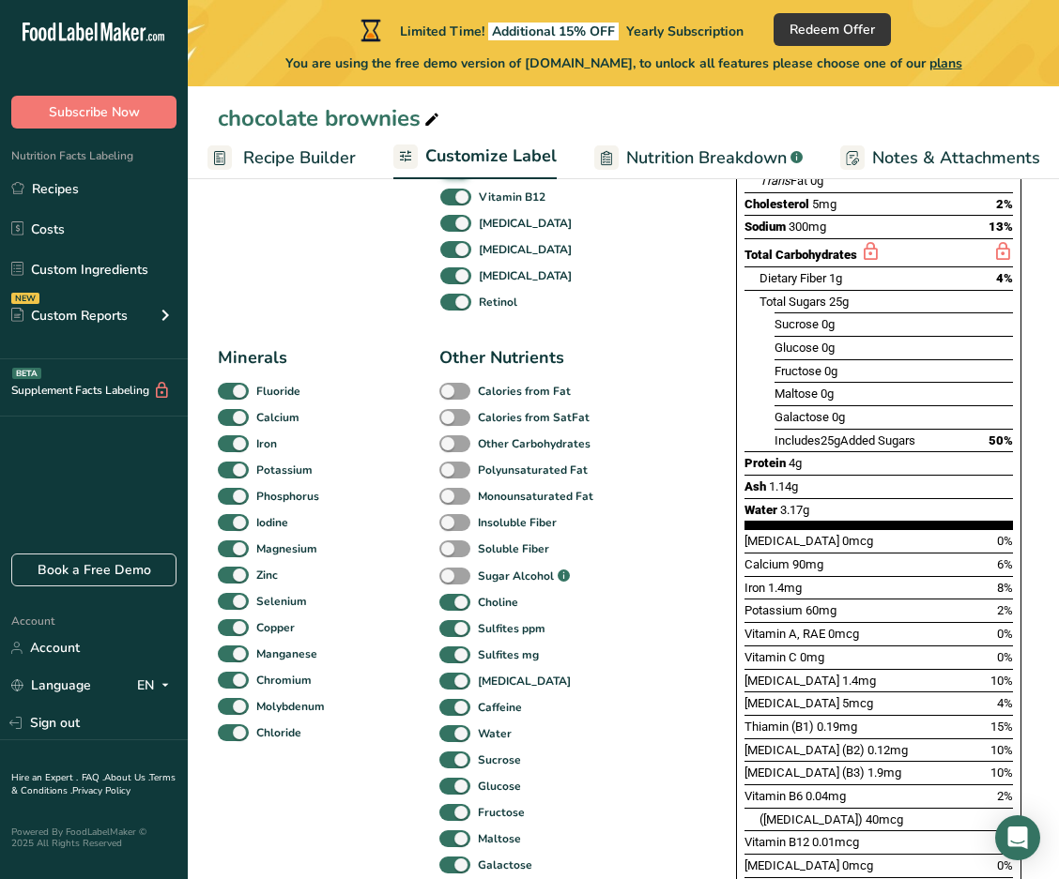
scroll to position [608, 0]
